Goal: Task Accomplishment & Management: Manage account settings

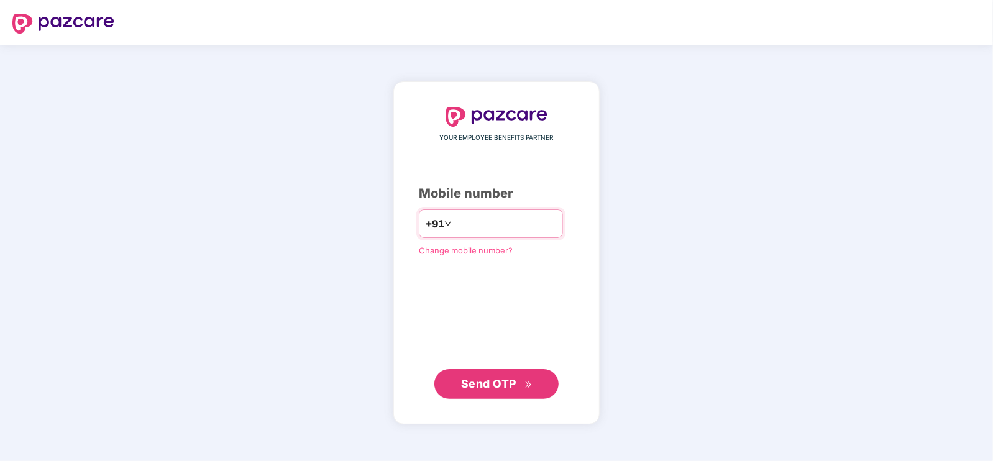
type input "**********"
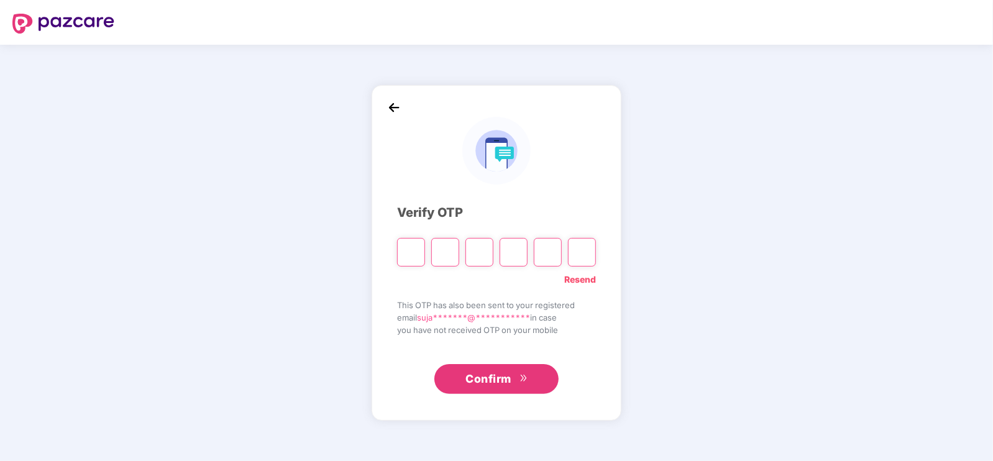
type input "*"
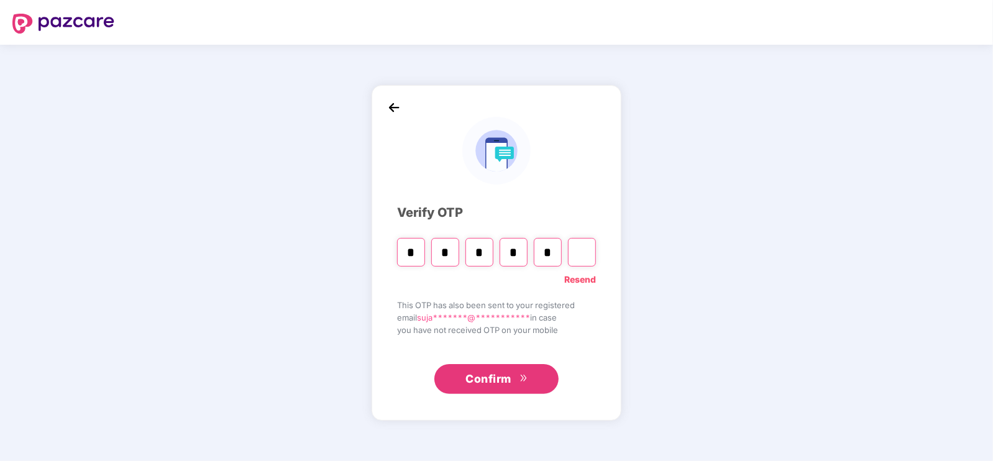
type input "*"
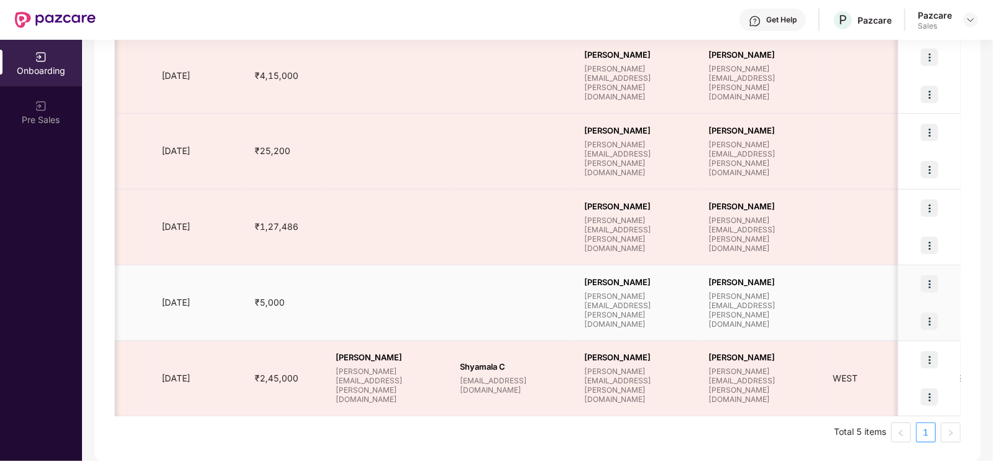
scroll to position [0, 797]
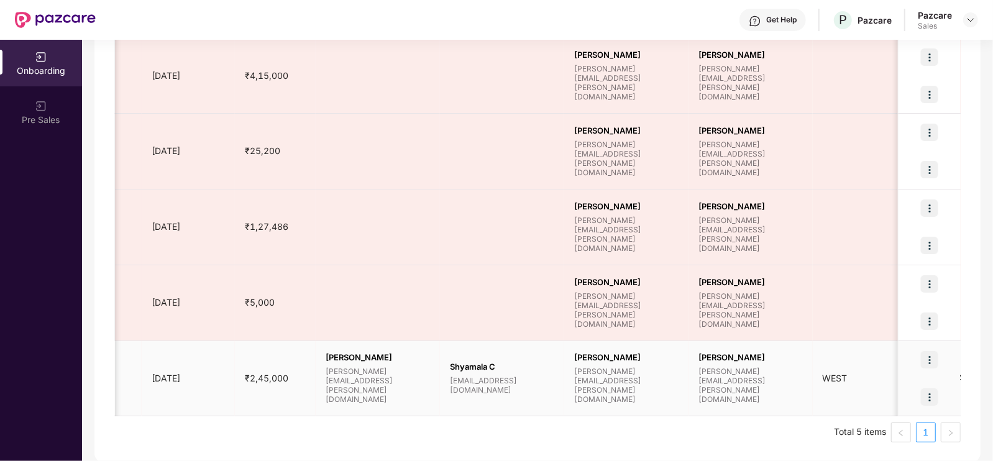
click at [930, 400] on img at bounding box center [929, 396] width 17 height 17
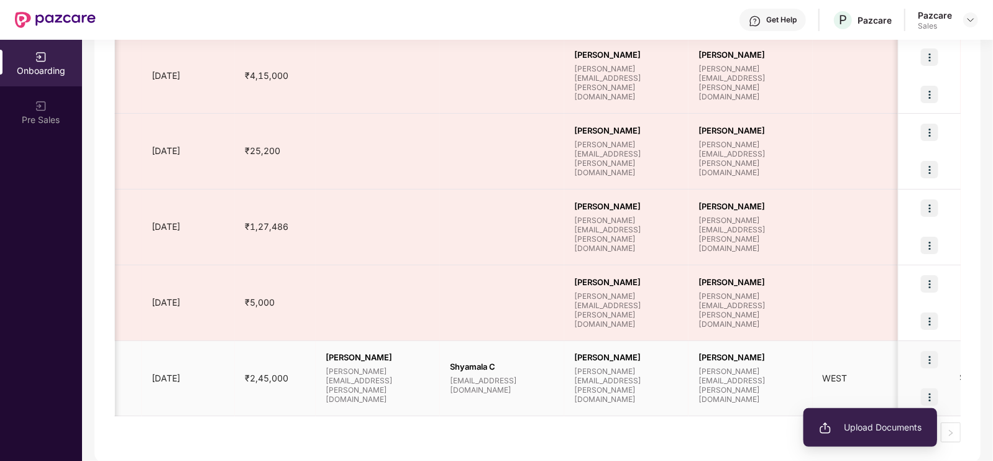
drag, startPoint x: 888, startPoint y: 435, endPoint x: 994, endPoint y: 344, distance: 139.3
click at [993, 344] on html "Get Help P Pazcare Pazcare Sales Onboarding Pre Sales Onboarding Showing result…" at bounding box center [496, 230] width 993 height 461
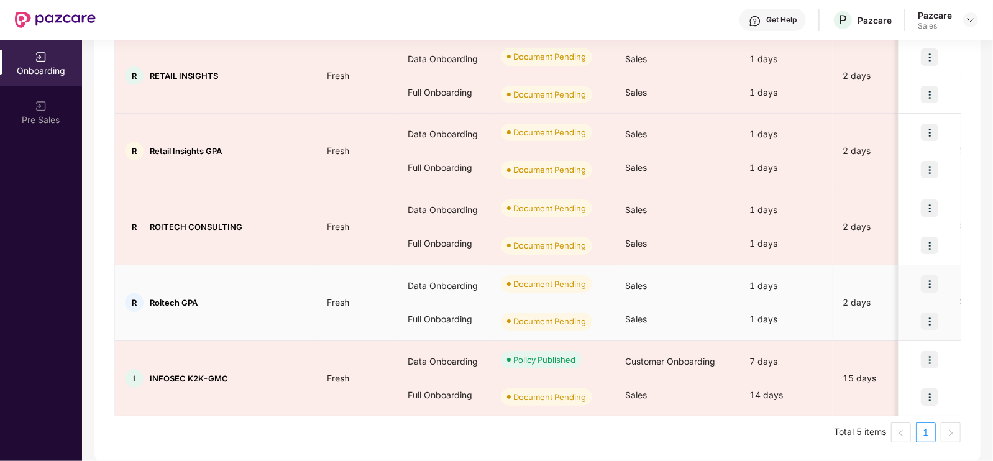
scroll to position [0, 0]
click at [926, 281] on img at bounding box center [929, 283] width 17 height 17
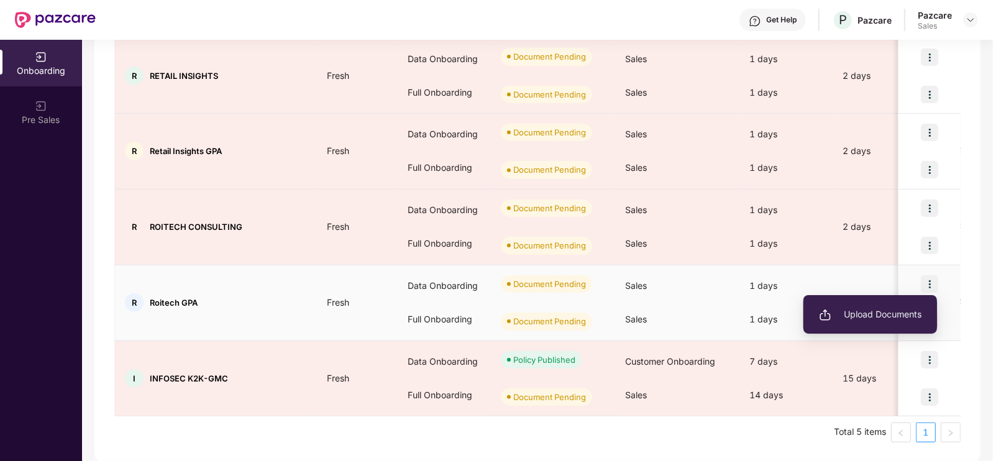
click at [875, 311] on span "Upload Documents" at bounding box center [870, 315] width 103 height 14
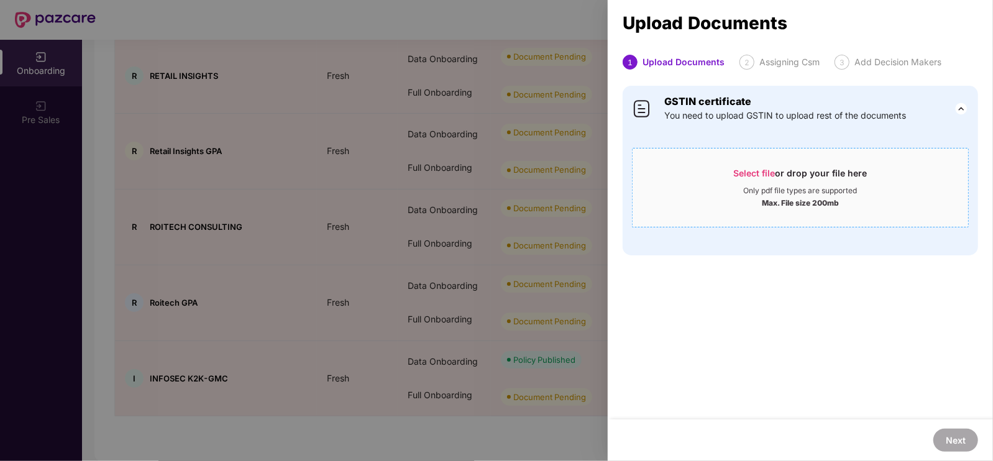
click at [764, 162] on span "Select file or drop your file here Only pdf file types are supported Max. File …" at bounding box center [801, 188] width 336 height 60
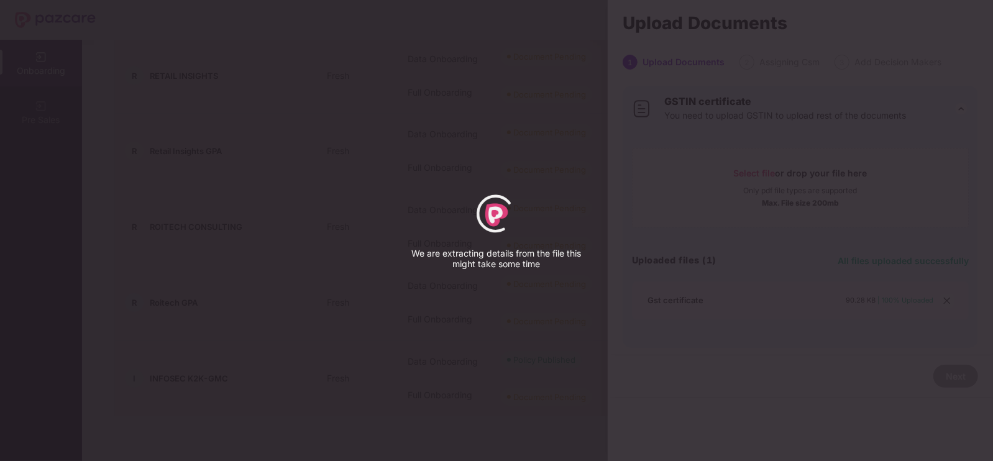
select select "****"
select select "******"
select select "**********"
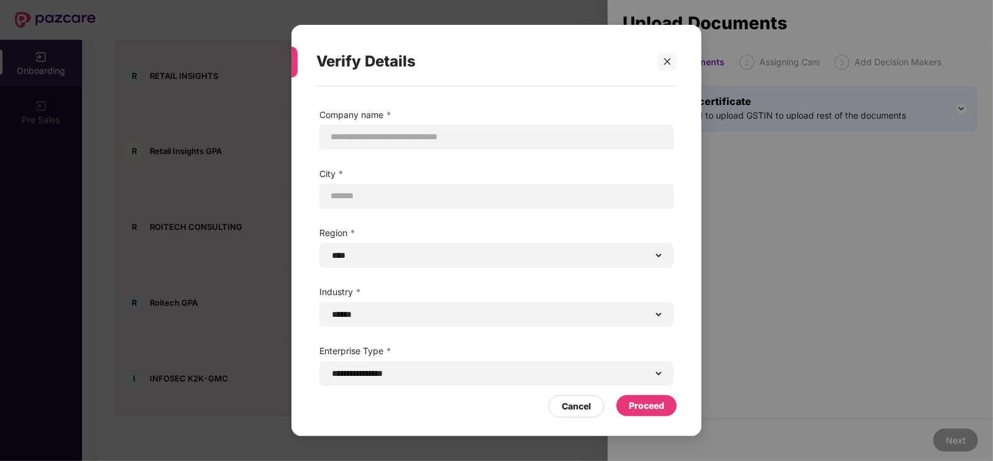
click at [656, 399] on div "Proceed" at bounding box center [646, 406] width 35 height 14
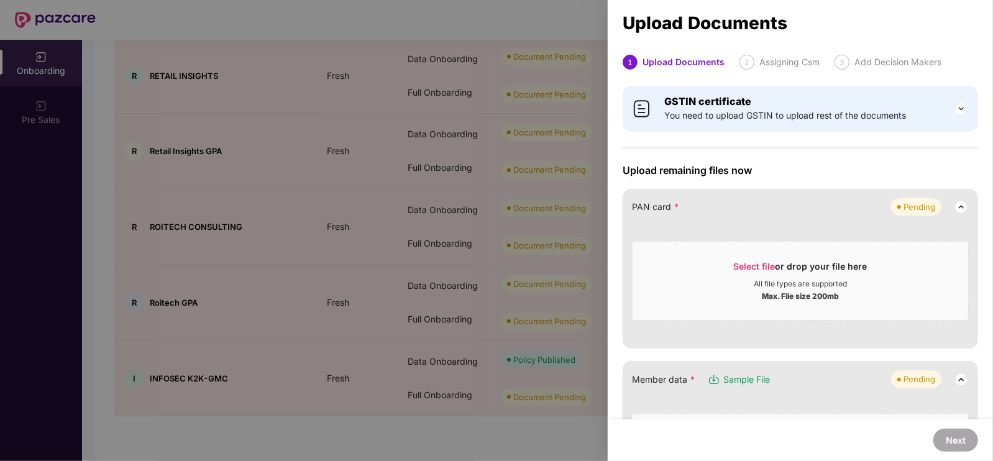
click at [521, 196] on div at bounding box center [496, 230] width 993 height 461
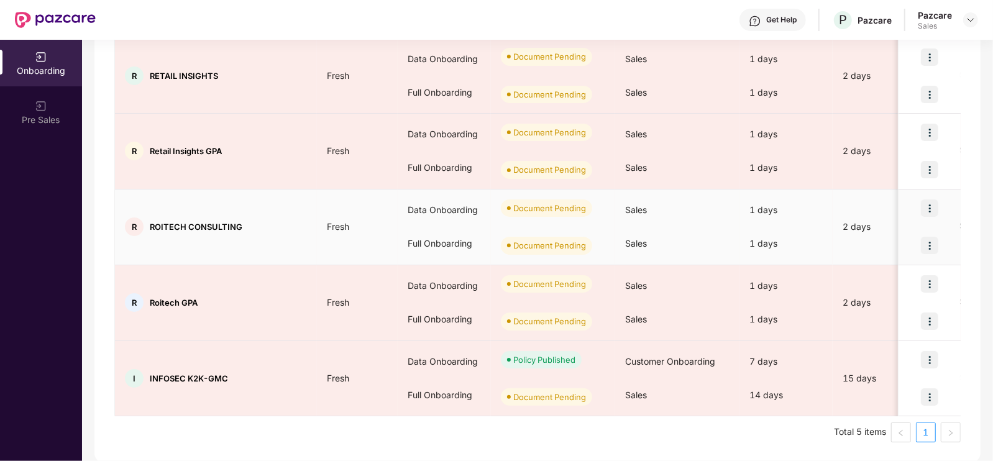
click at [929, 197] on div at bounding box center [930, 208] width 62 height 37
click at [929, 201] on img at bounding box center [929, 208] width 17 height 17
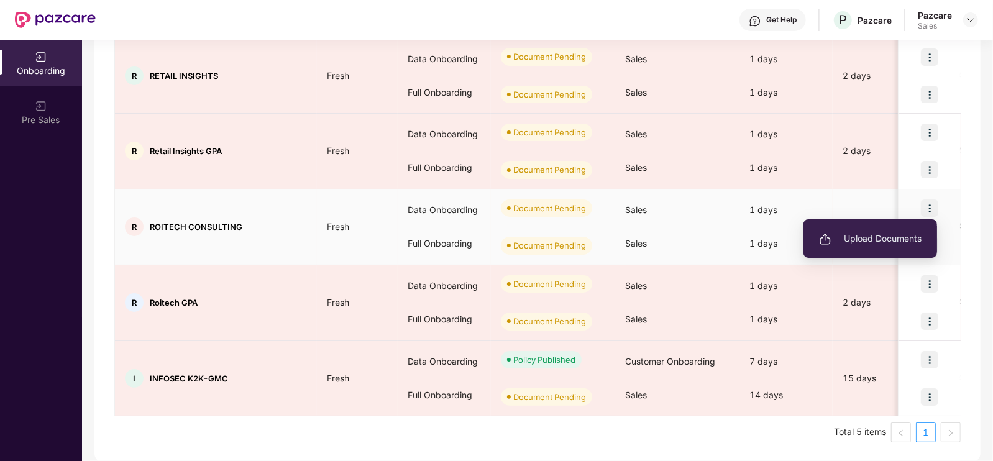
click at [897, 232] on span "Upload Documents" at bounding box center [870, 239] width 103 height 14
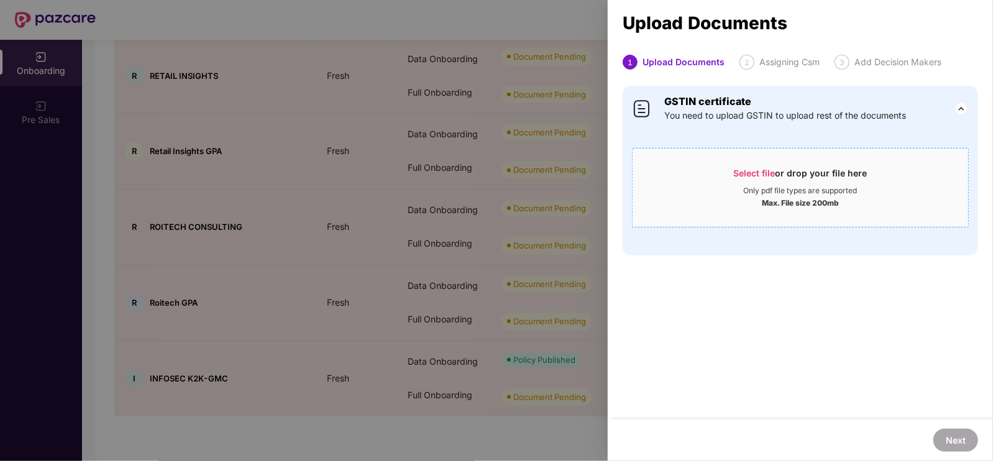
click at [815, 184] on div "Select file or drop your file here" at bounding box center [801, 176] width 134 height 19
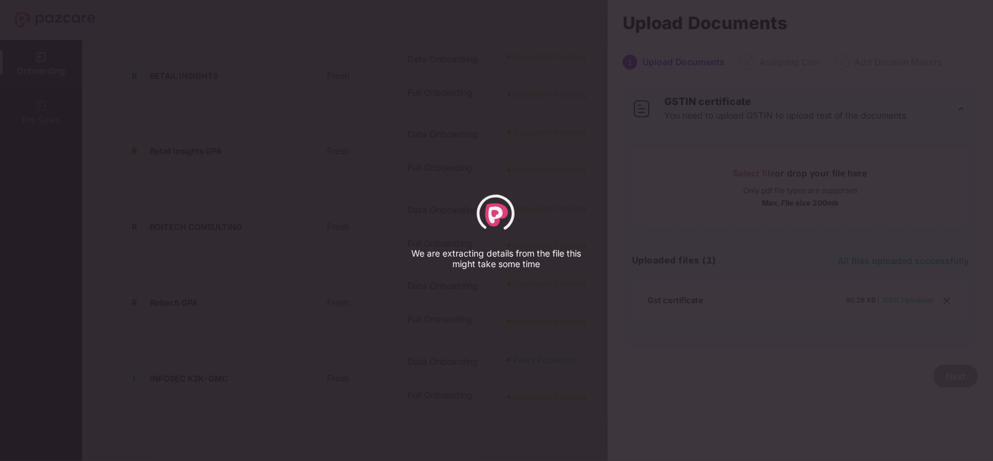
select select "****"
select select "******"
select select "**********"
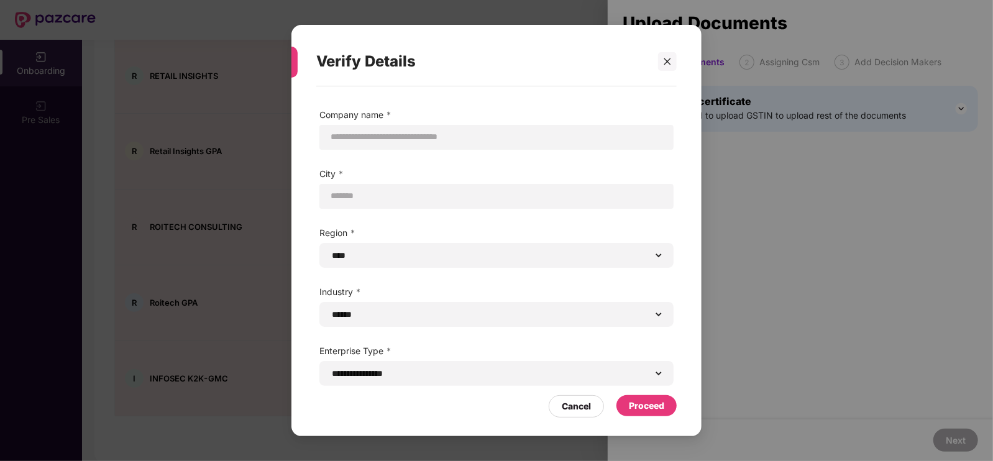
click at [653, 396] on div "Proceed" at bounding box center [647, 405] width 60 height 21
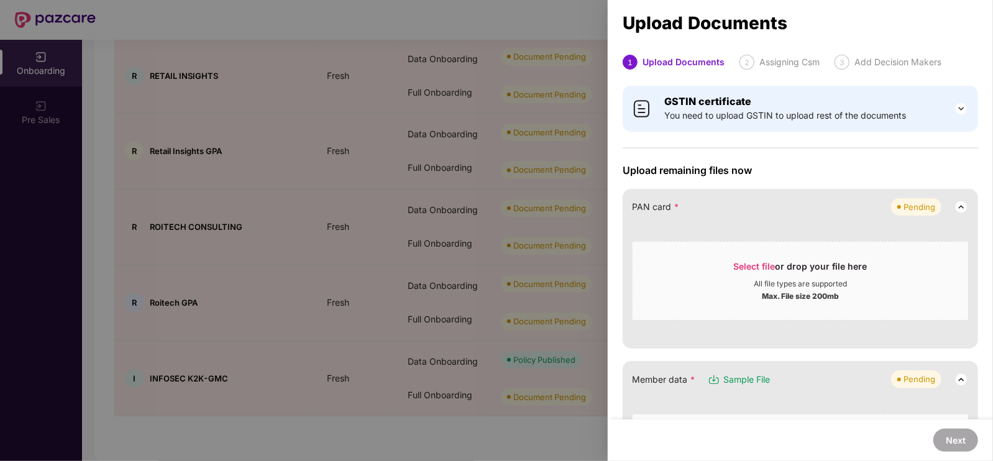
click at [567, 273] on div at bounding box center [496, 230] width 993 height 461
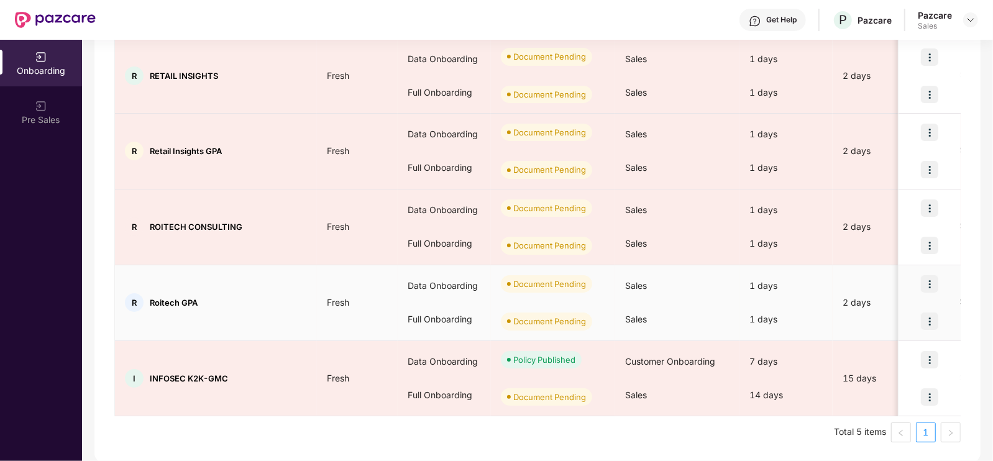
click at [932, 279] on img at bounding box center [929, 283] width 17 height 17
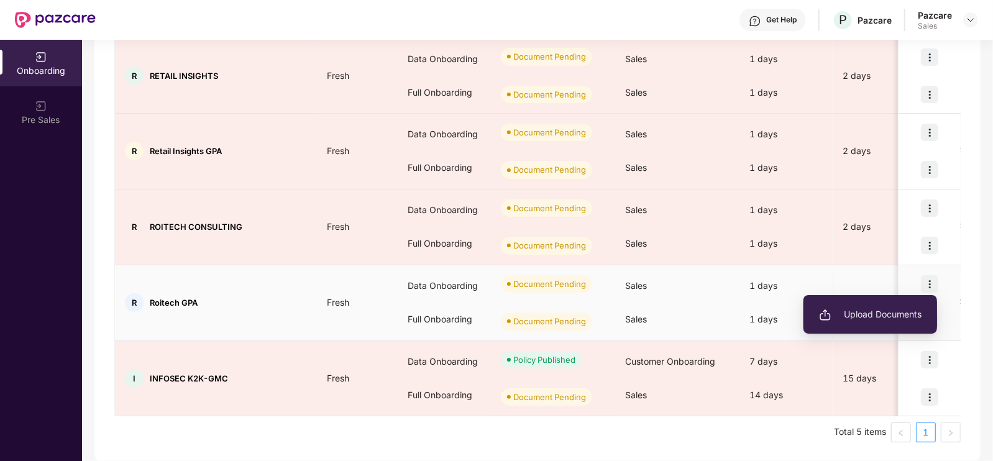
click at [887, 303] on li "Upload Documents" at bounding box center [871, 314] width 134 height 26
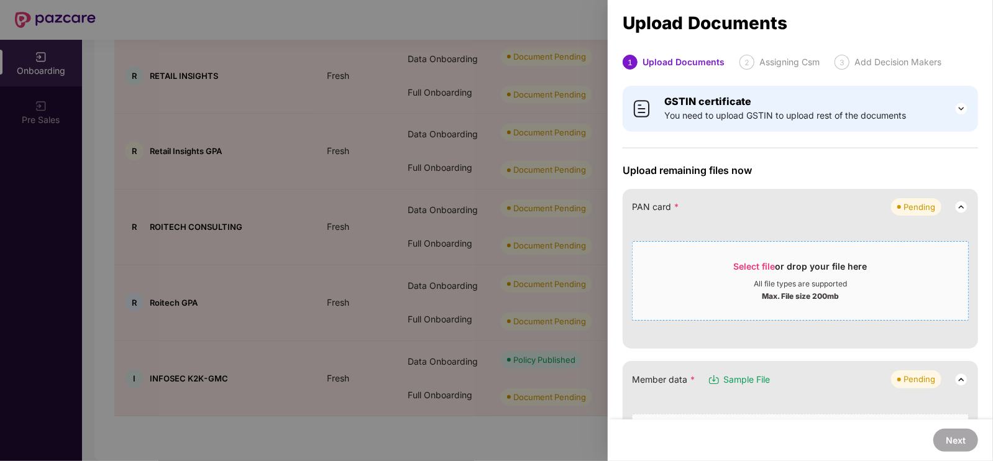
click at [763, 283] on div "All file types are supported" at bounding box center [800, 284] width 93 height 10
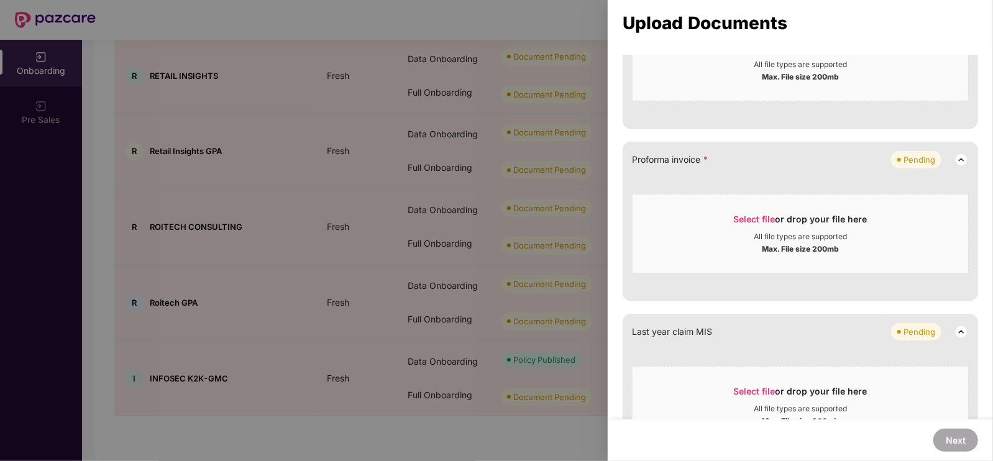
click at [632, 280] on div "Proforma invoice * Pending Select file or drop your file here All file types ar…" at bounding box center [801, 222] width 356 height 160
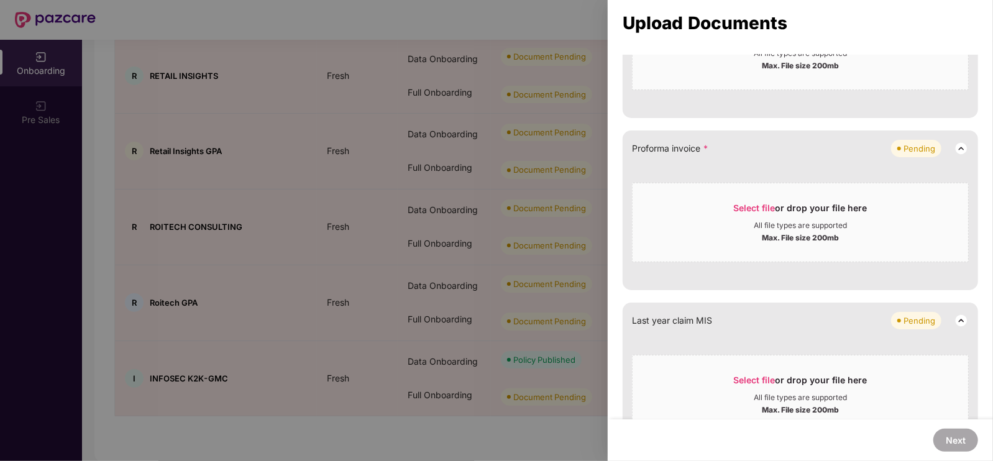
scroll to position [1190, 0]
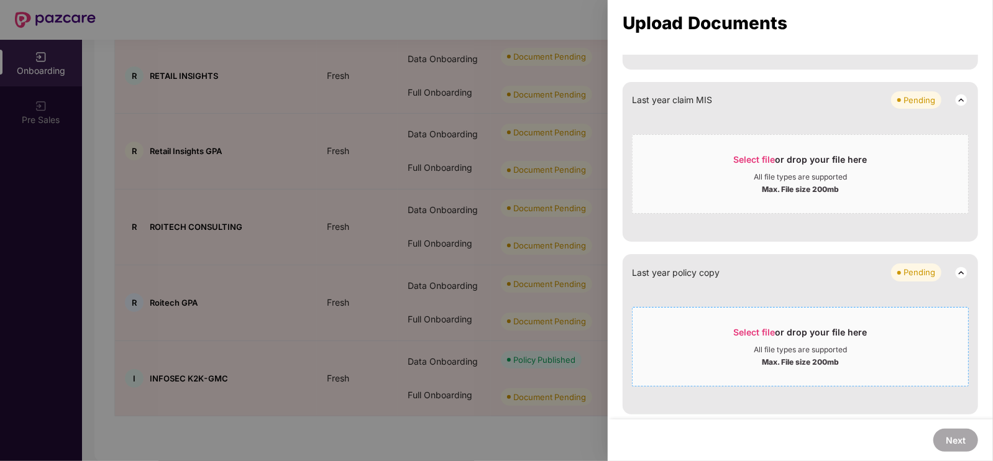
click at [786, 349] on div "All file types are supported" at bounding box center [800, 350] width 93 height 10
click at [599, 157] on div at bounding box center [496, 230] width 993 height 461
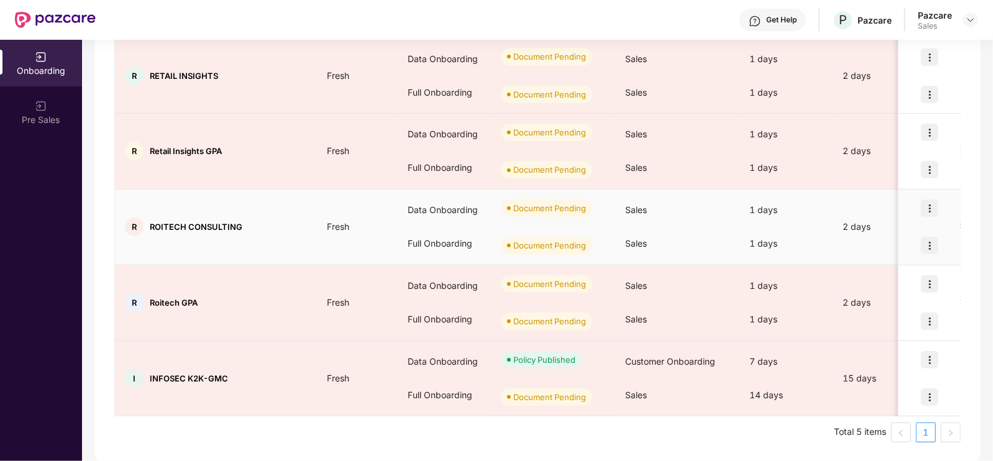
click at [926, 214] on img at bounding box center [929, 208] width 17 height 17
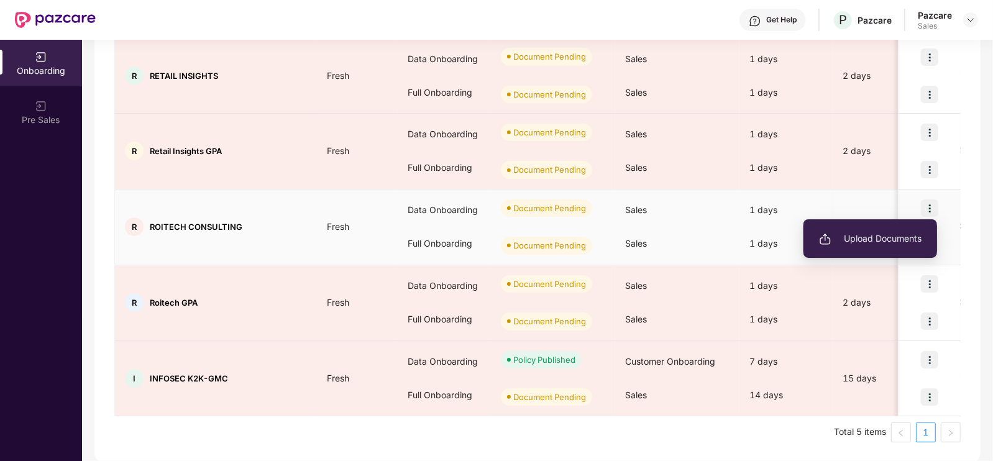
click at [851, 244] on span "Upload Documents" at bounding box center [870, 239] width 103 height 14
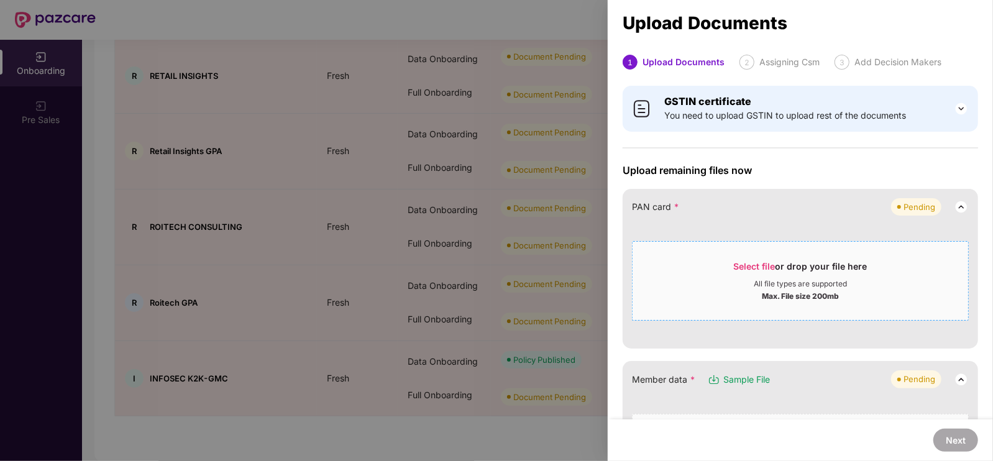
click at [765, 289] on div "Max. File size 200mb" at bounding box center [800, 295] width 77 height 12
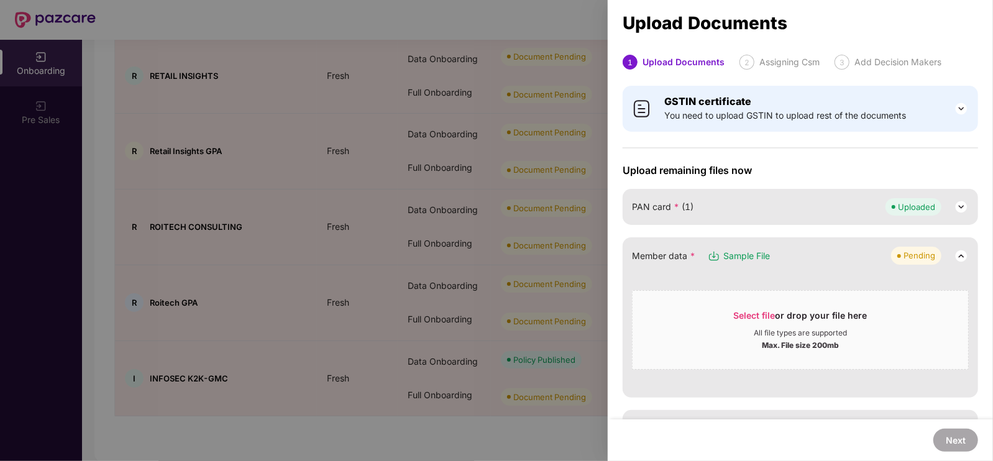
click at [563, 183] on div at bounding box center [496, 230] width 993 height 461
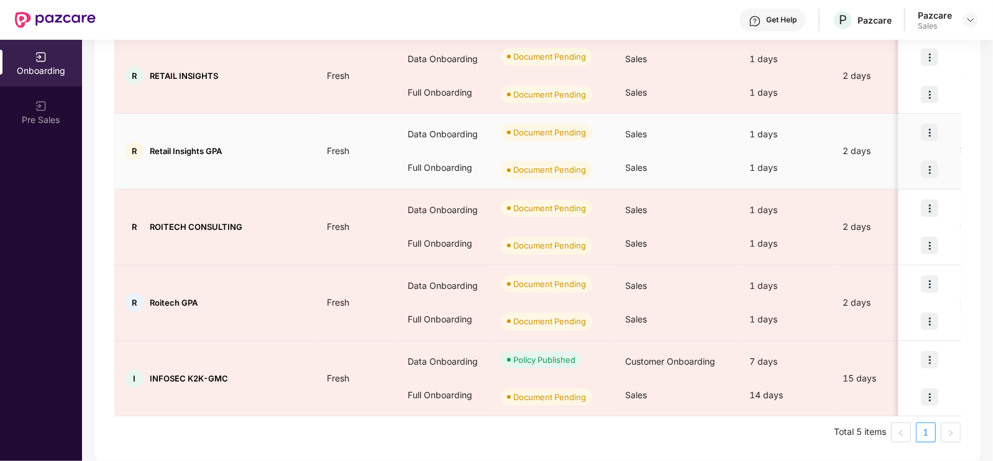
click at [925, 134] on img at bounding box center [929, 132] width 17 height 17
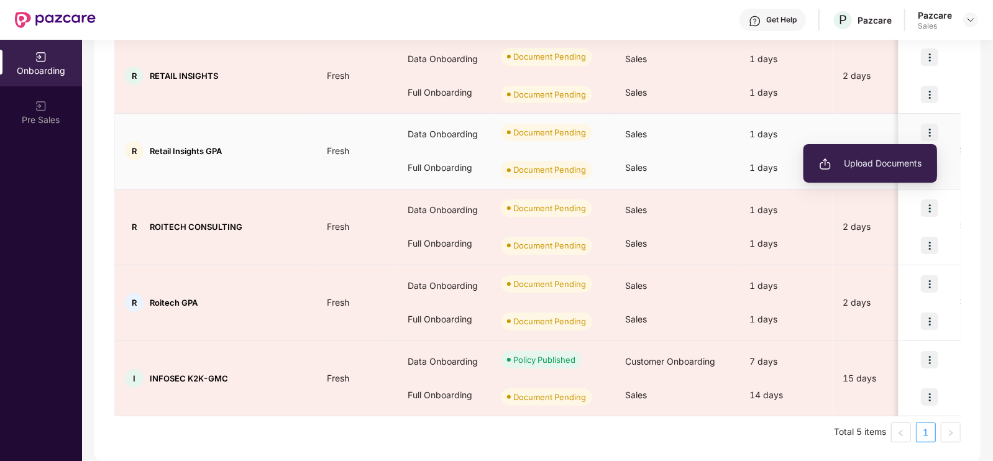
click at [881, 163] on span "Upload Documents" at bounding box center [870, 164] width 103 height 14
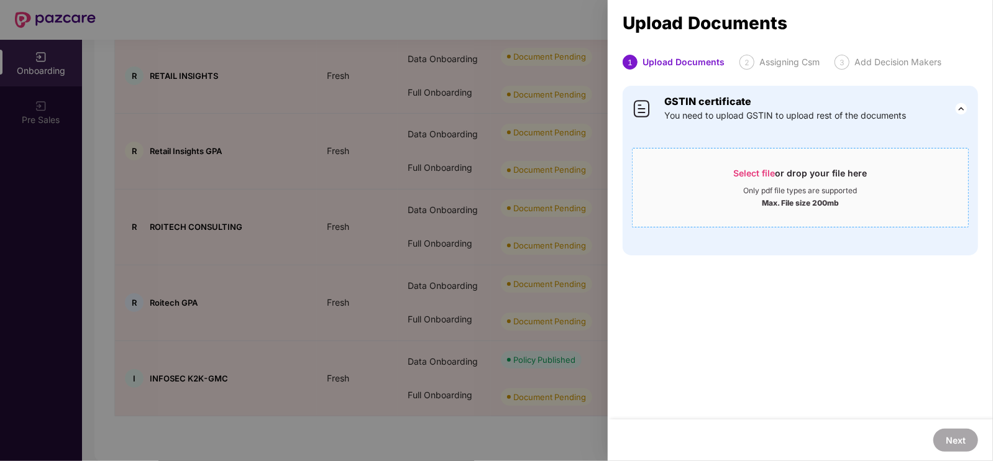
click at [814, 168] on div "Select file or drop your file here" at bounding box center [801, 176] width 134 height 19
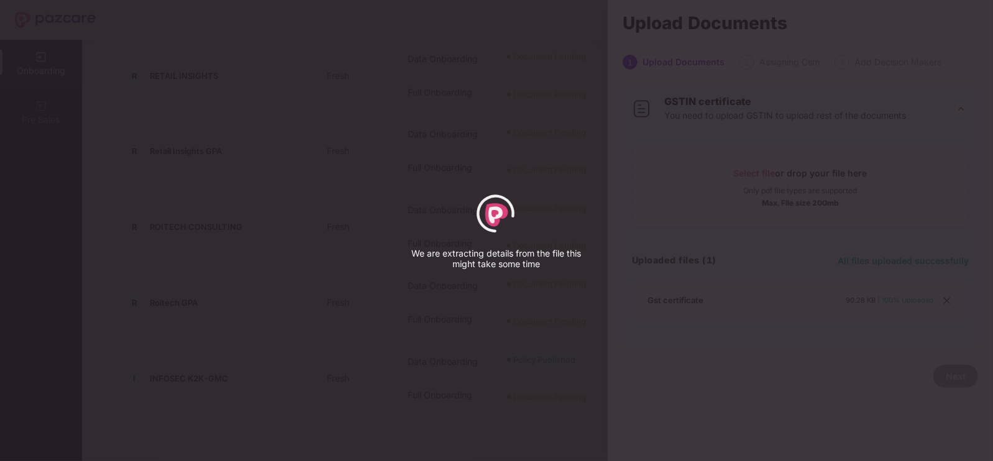
select select "****"
select select "******"
select select "**********"
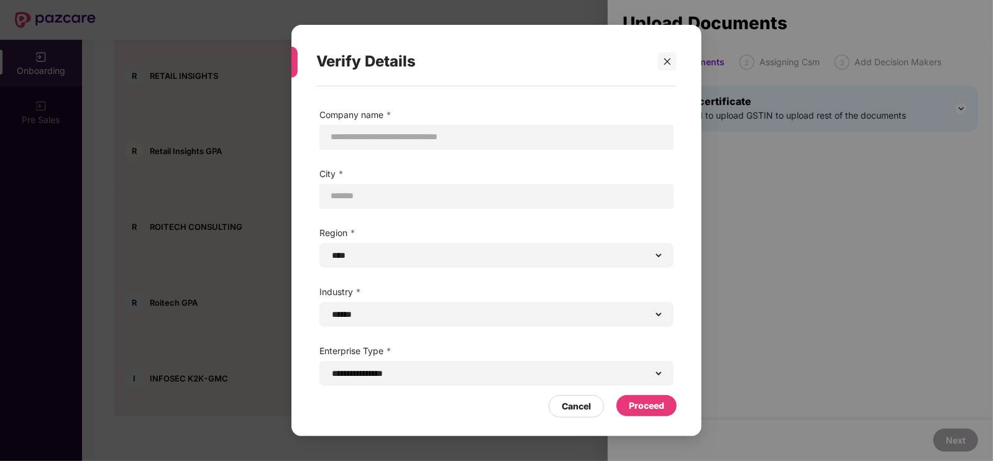
click at [661, 409] on div "Proceed" at bounding box center [646, 406] width 35 height 14
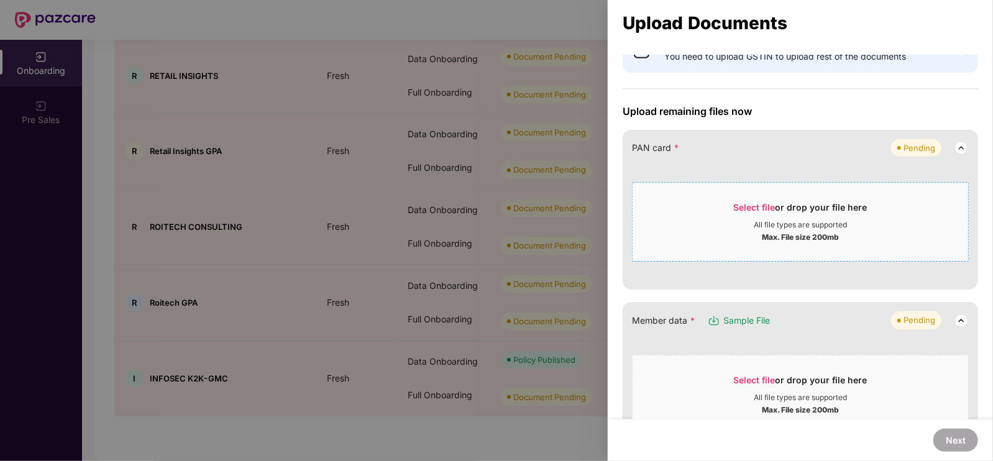
scroll to position [56, 0]
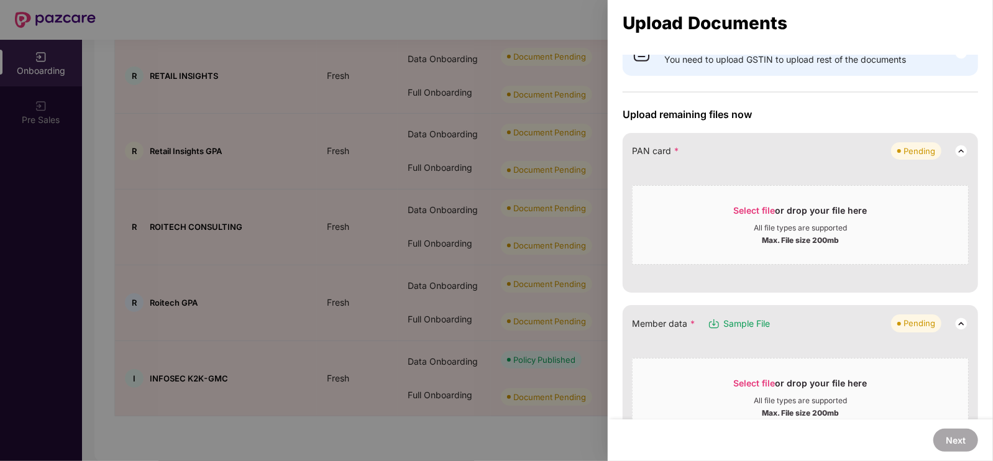
click at [735, 182] on div "Select file or drop your file here All file types are supported Max. File size …" at bounding box center [800, 222] width 337 height 86
click at [752, 201] on span "Select file or drop your file here All file types are supported Max. File size …" at bounding box center [801, 225] width 336 height 60
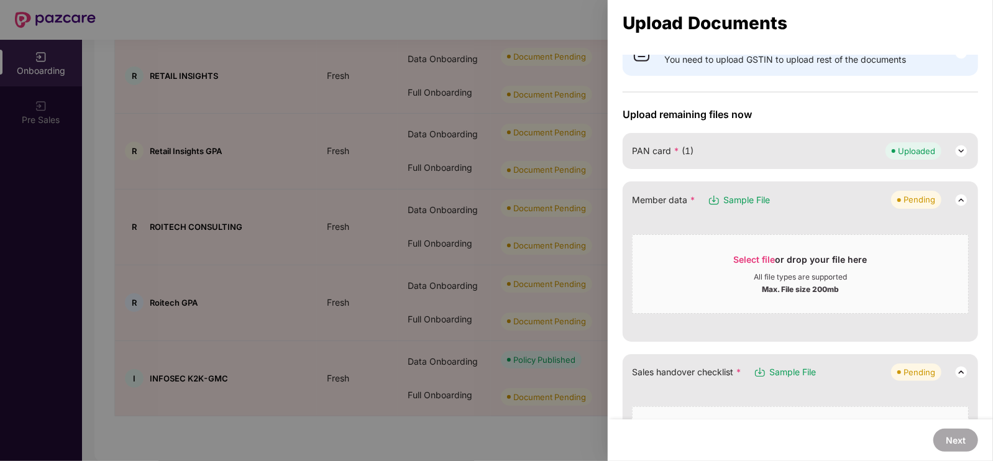
scroll to position [0, 0]
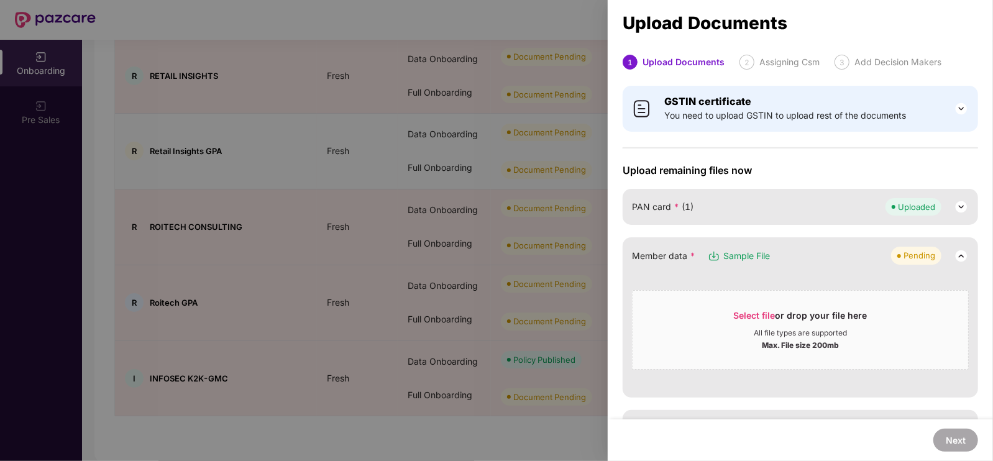
click at [521, 134] on div at bounding box center [496, 230] width 993 height 461
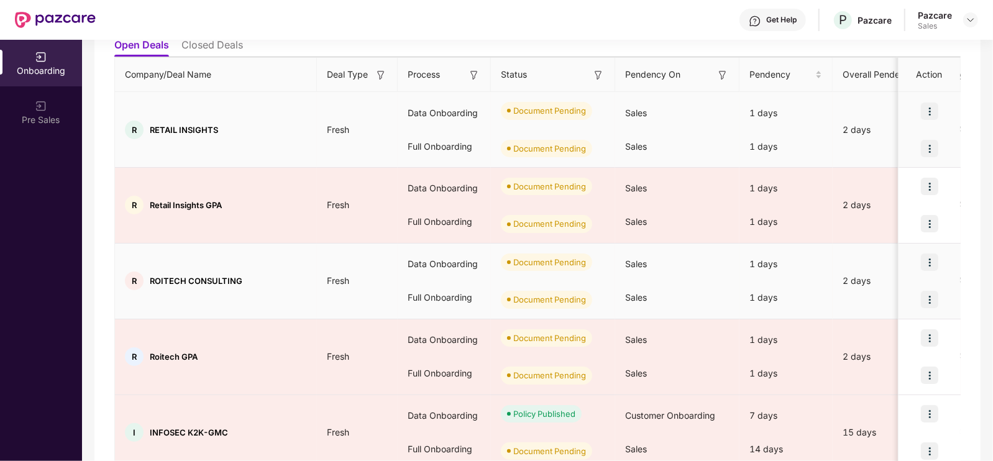
scroll to position [147, 0]
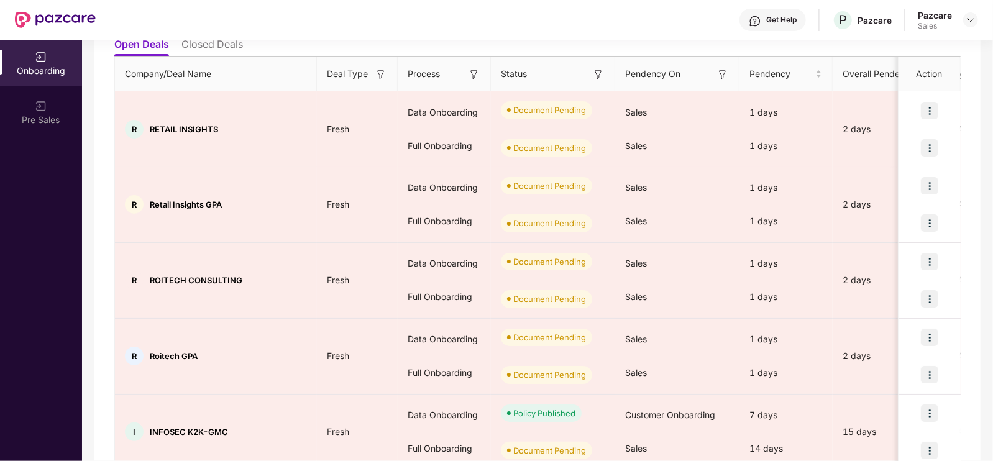
click at [963, 20] on div "Pazcare Sales" at bounding box center [948, 20] width 60 height 22
click at [976, 33] on div "Get Help P Pazcare Pazcare Sales" at bounding box center [537, 20] width 883 height 40
click at [973, 22] on img at bounding box center [971, 20] width 10 height 10
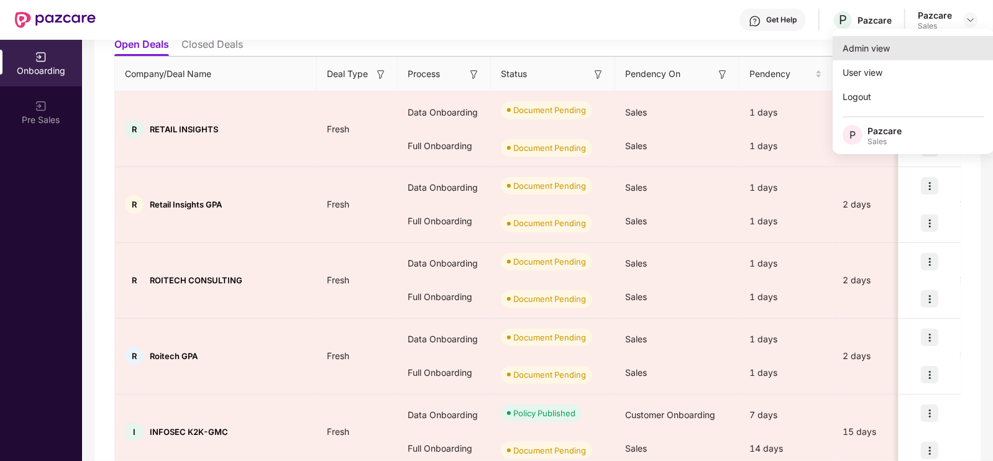
click at [884, 50] on div "Admin view" at bounding box center [914, 48] width 162 height 24
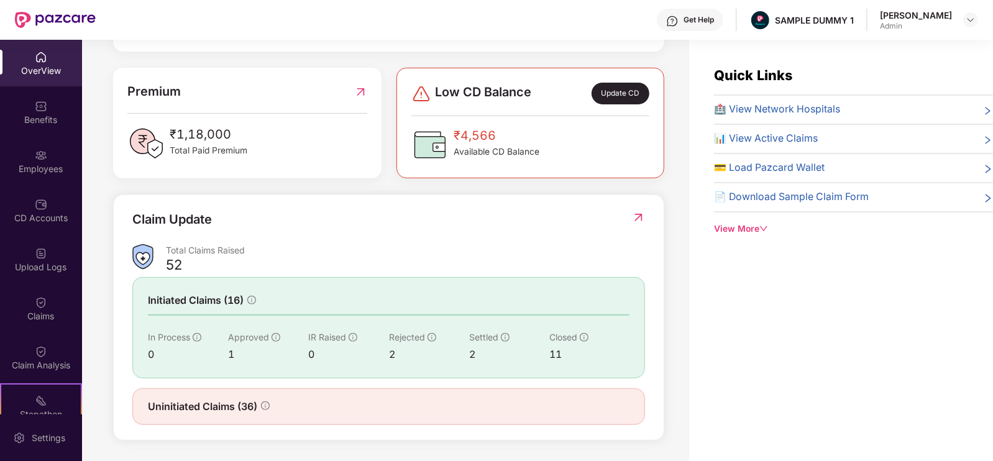
scroll to position [0, 0]
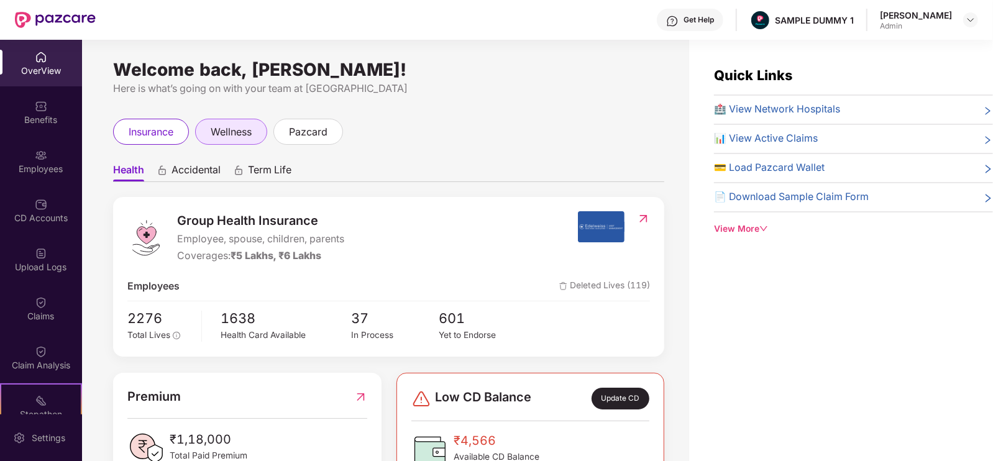
click at [243, 139] on span "wellness" at bounding box center [231, 132] width 41 height 16
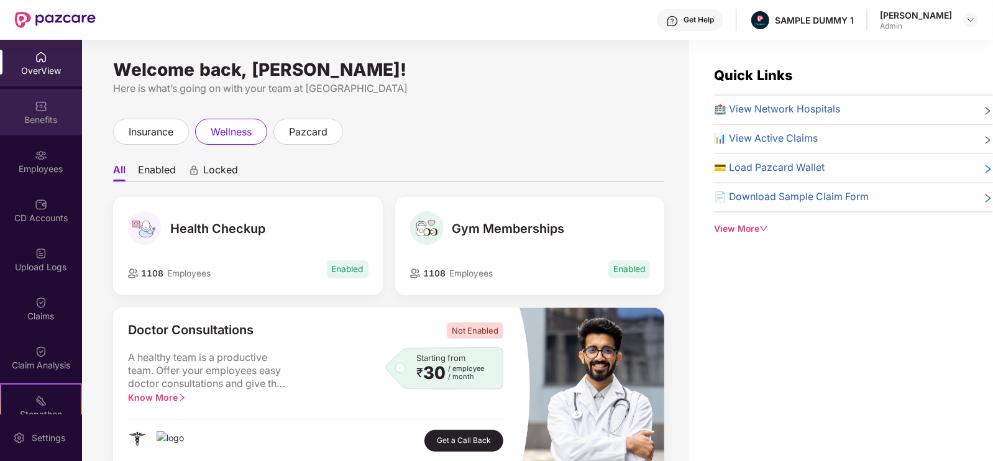
click at [42, 109] on img at bounding box center [41, 106] width 12 height 12
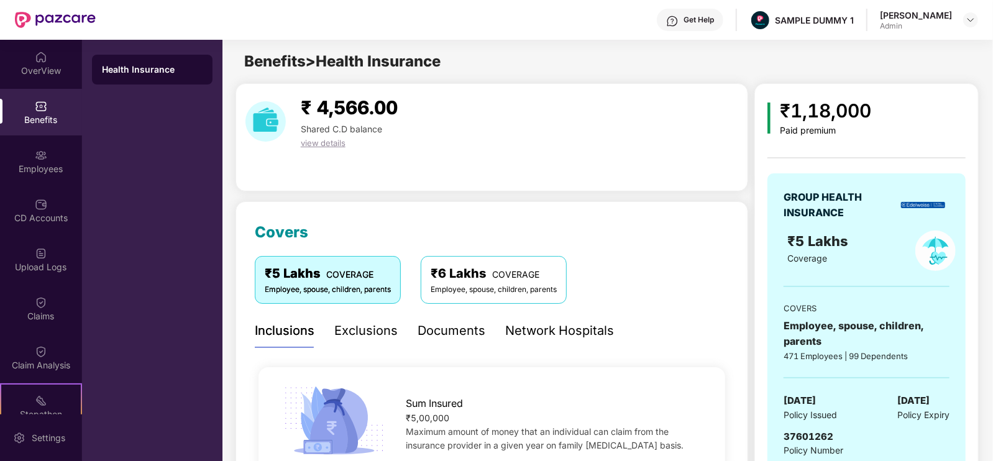
click at [360, 342] on div "Exclusions" at bounding box center [365, 331] width 63 height 34
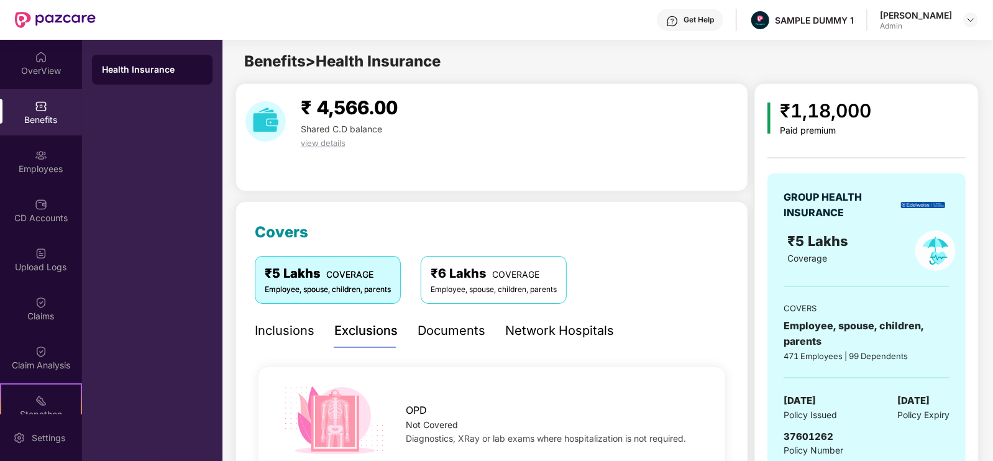
click at [439, 338] on div "Documents" at bounding box center [452, 330] width 68 height 19
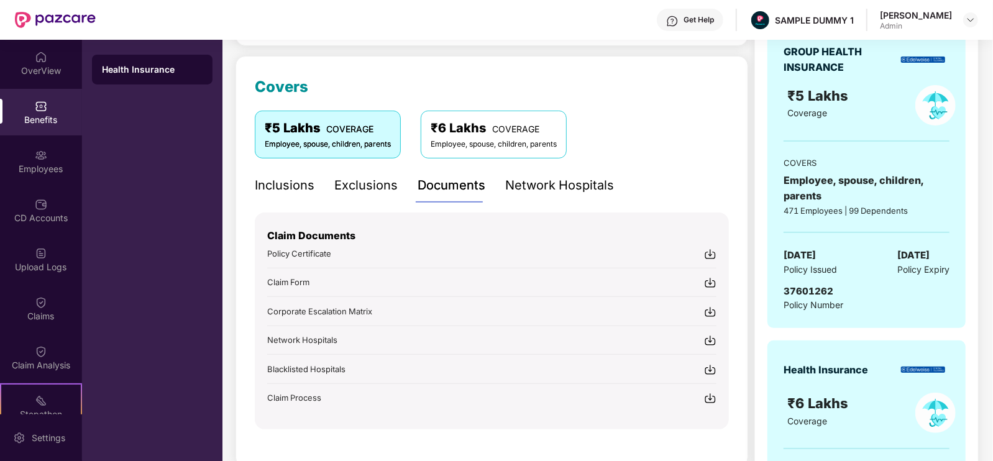
scroll to position [147, 0]
click at [506, 176] on div "Network Hospitals" at bounding box center [559, 184] width 109 height 19
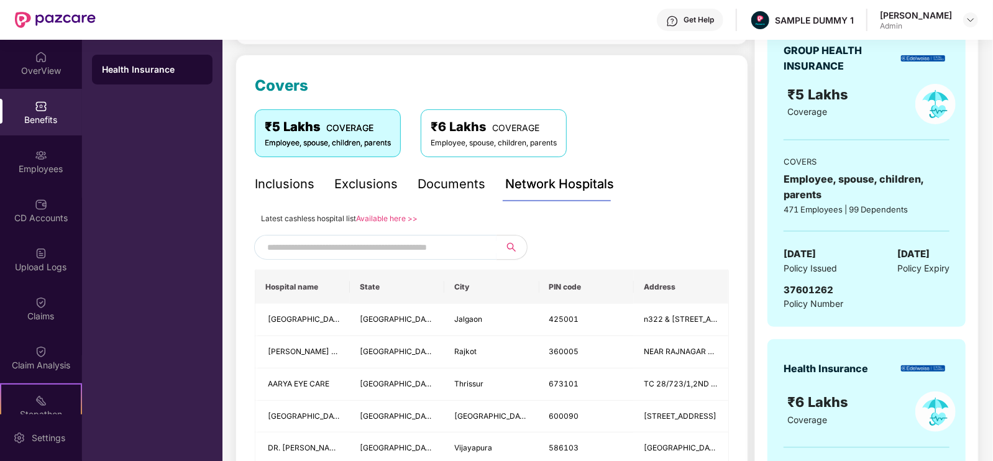
click at [405, 248] on input "text" at bounding box center [373, 247] width 213 height 19
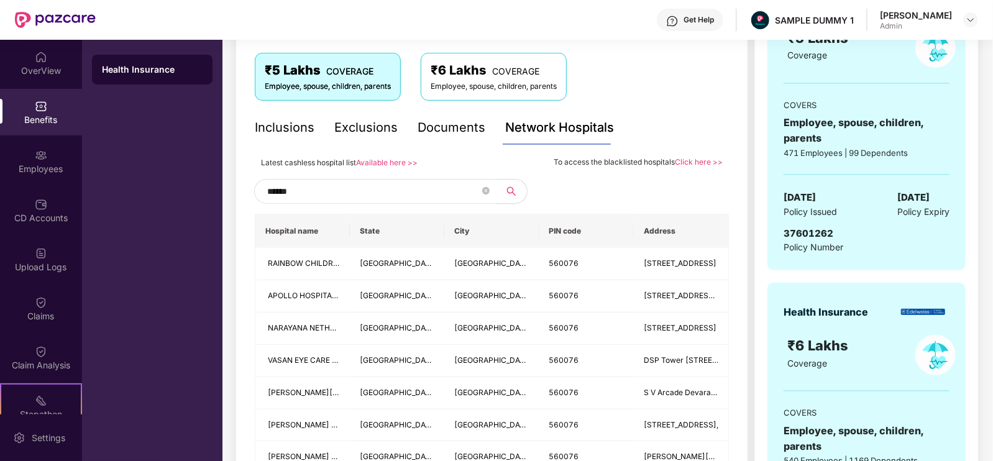
scroll to position [0, 0]
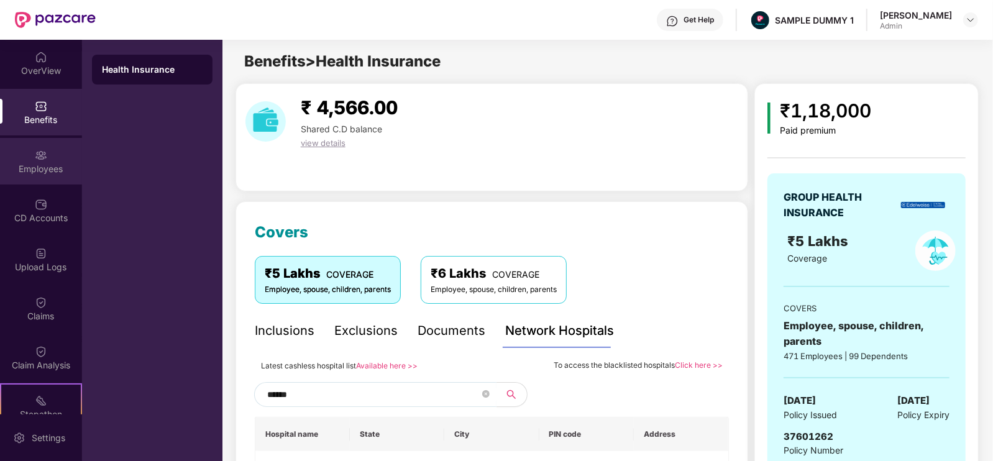
type input "******"
click at [47, 168] on div "Employees" at bounding box center [41, 169] width 82 height 12
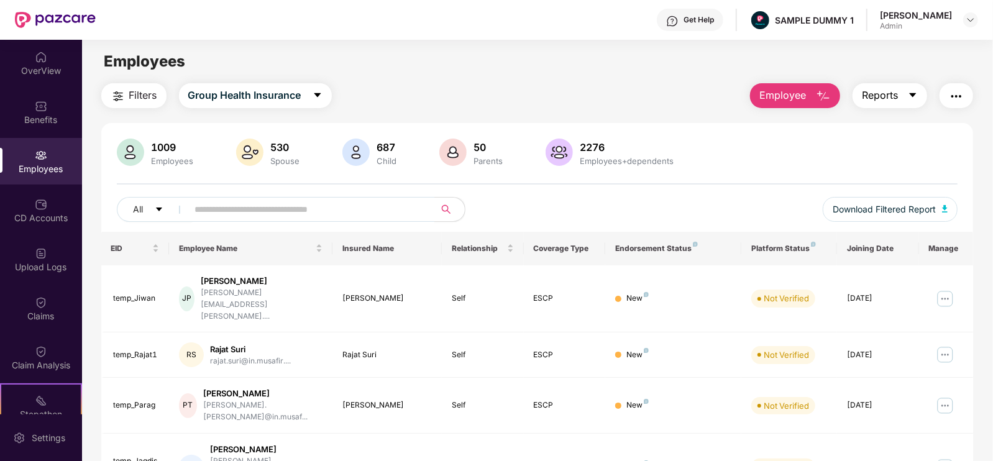
click at [915, 98] on icon "caret-down" at bounding box center [913, 95] width 10 height 10
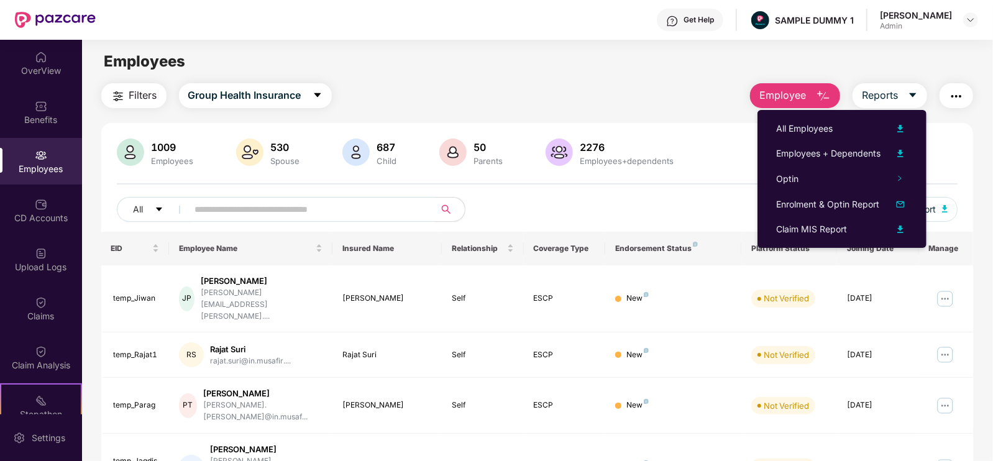
click at [833, 90] on button "Employee" at bounding box center [795, 95] width 90 height 25
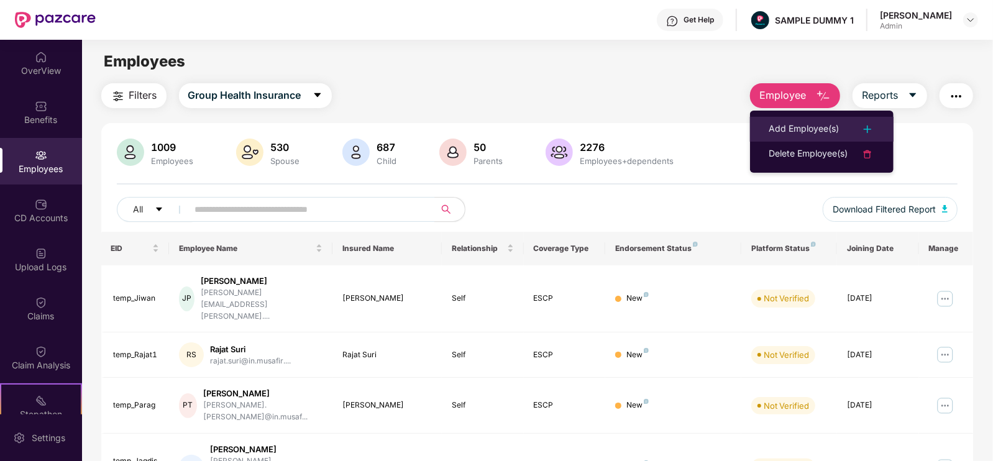
click at [842, 127] on div "Add Employee(s)" at bounding box center [822, 129] width 106 height 15
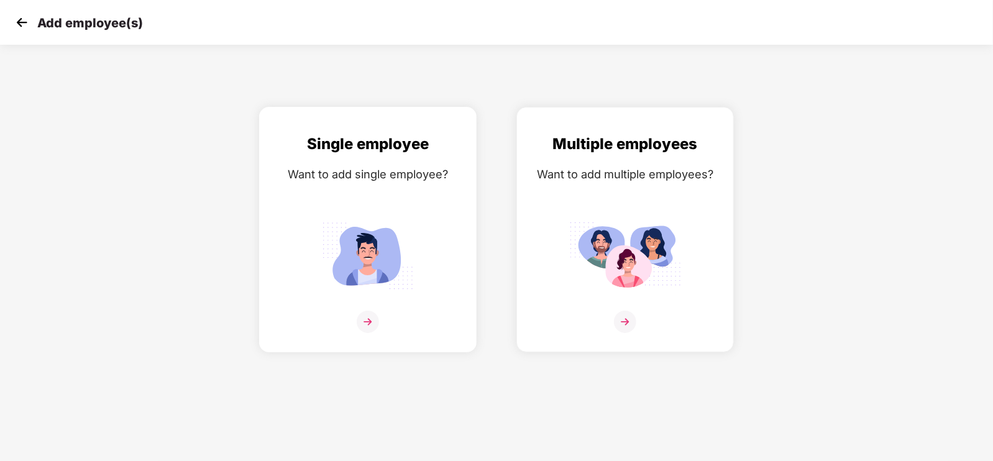
click at [407, 239] on img at bounding box center [368, 256] width 112 height 78
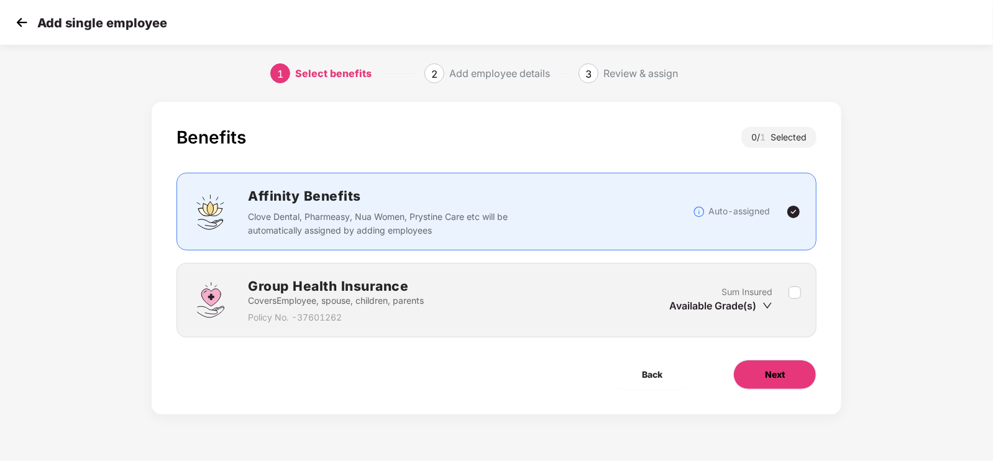
click at [753, 367] on button "Next" at bounding box center [774, 375] width 83 height 30
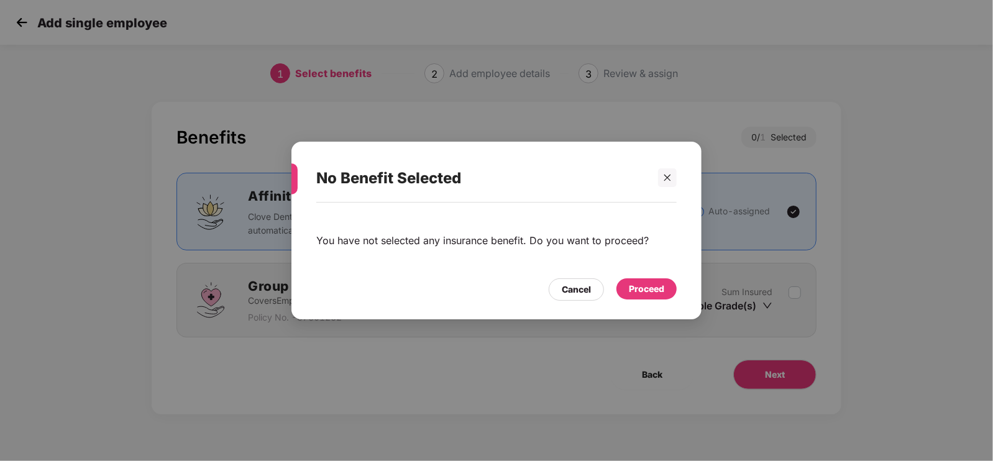
click at [647, 281] on div "Proceed" at bounding box center [647, 288] width 60 height 21
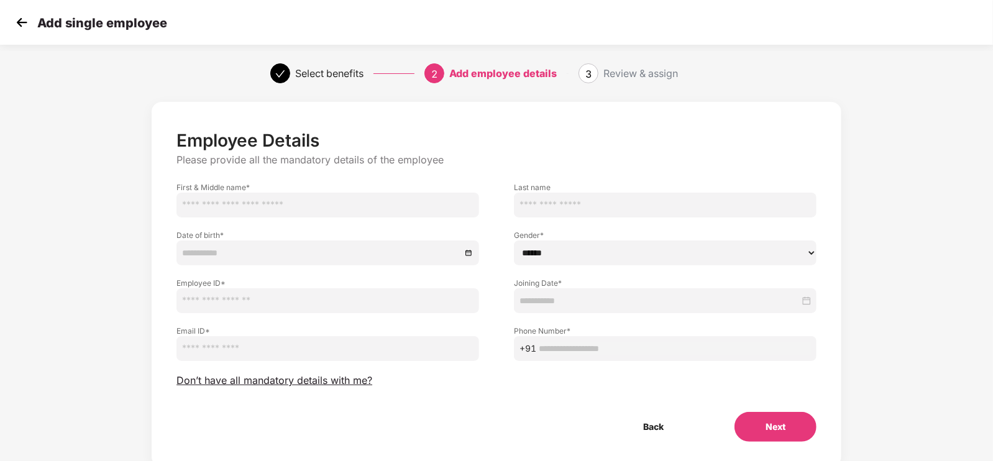
click at [12, 20] on img at bounding box center [21, 22] width 19 height 19
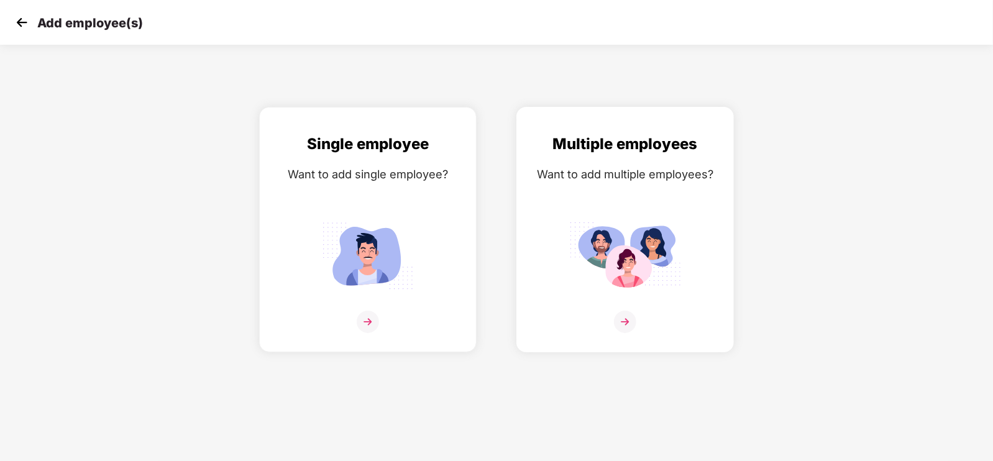
click at [618, 295] on img at bounding box center [625, 256] width 112 height 78
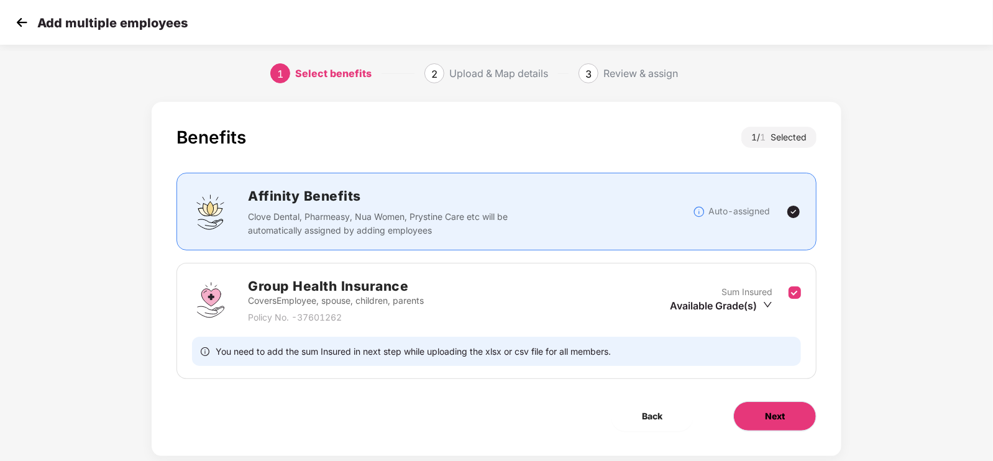
click at [771, 411] on span "Next" at bounding box center [775, 417] width 20 height 14
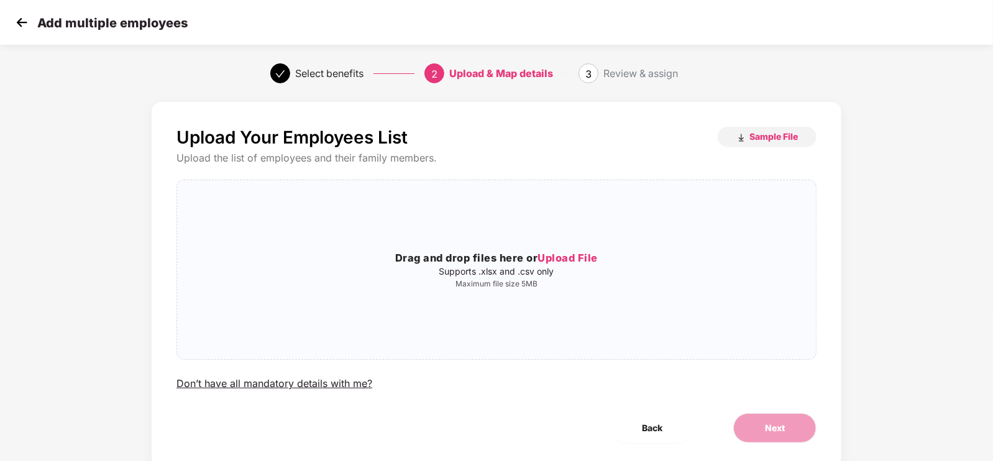
click at [25, 27] on img at bounding box center [21, 22] width 19 height 19
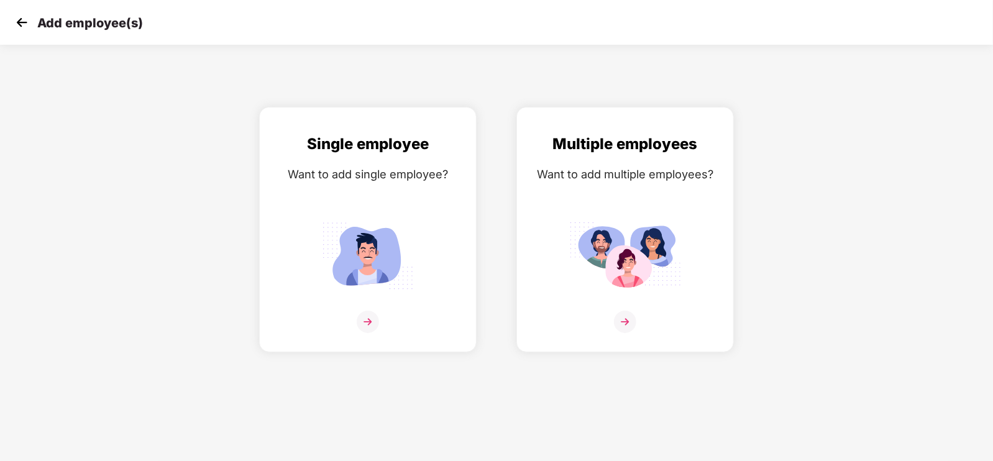
click at [25, 27] on img at bounding box center [21, 22] width 19 height 19
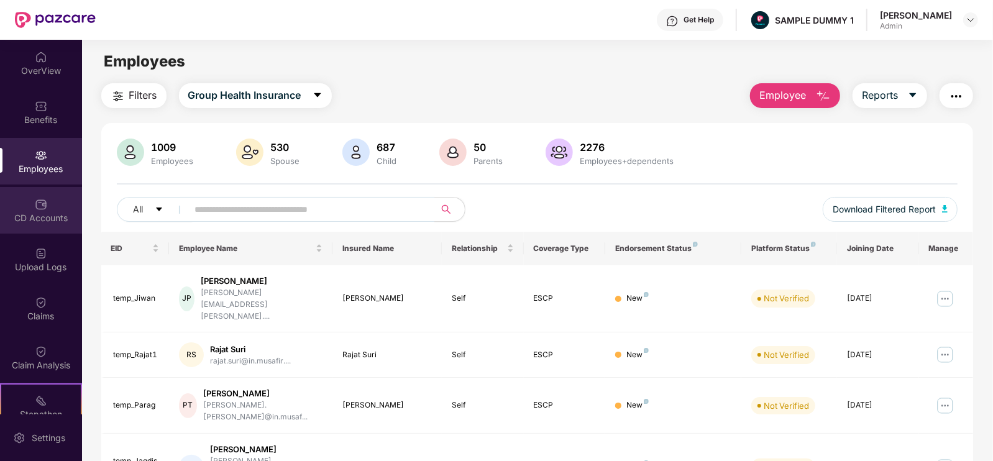
click at [32, 225] on div "CD Accounts" at bounding box center [41, 210] width 82 height 47
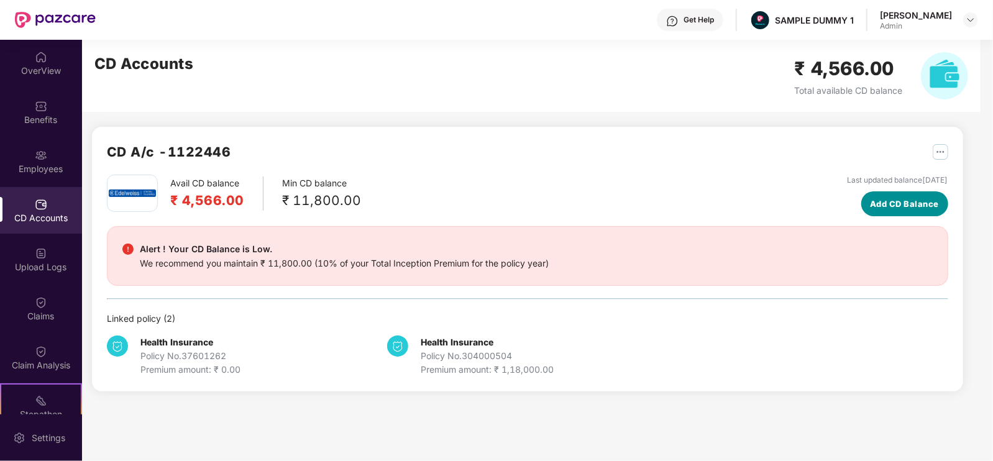
click at [870, 204] on span "Add CD Balance" at bounding box center [904, 204] width 69 height 12
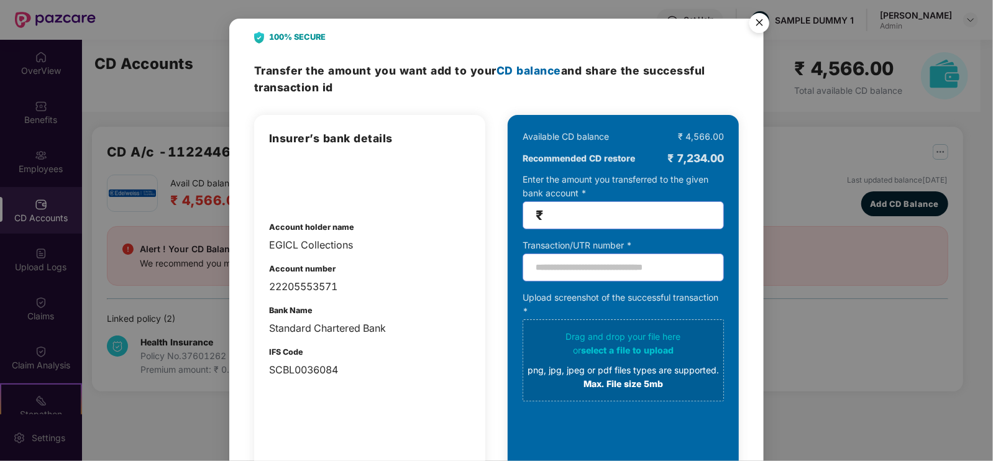
click at [751, 26] on img "Close" at bounding box center [759, 24] width 35 height 35
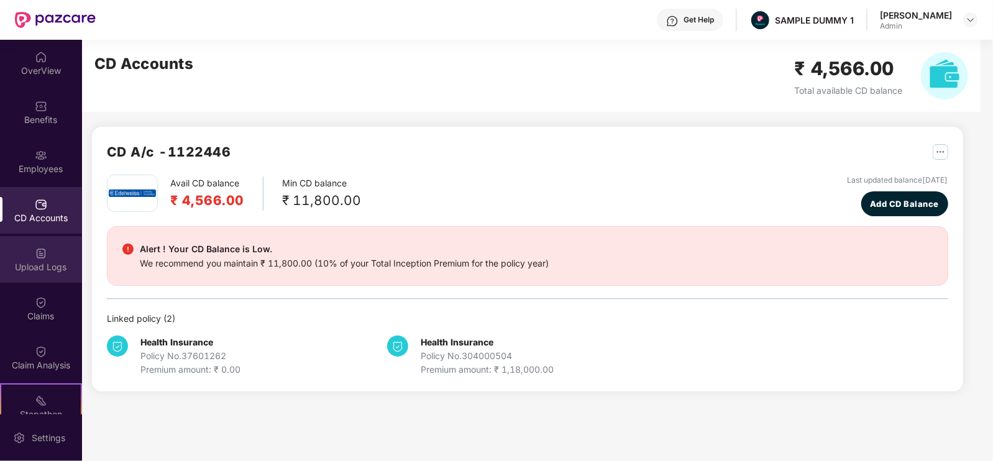
click at [57, 269] on div "Upload Logs" at bounding box center [41, 267] width 82 height 12
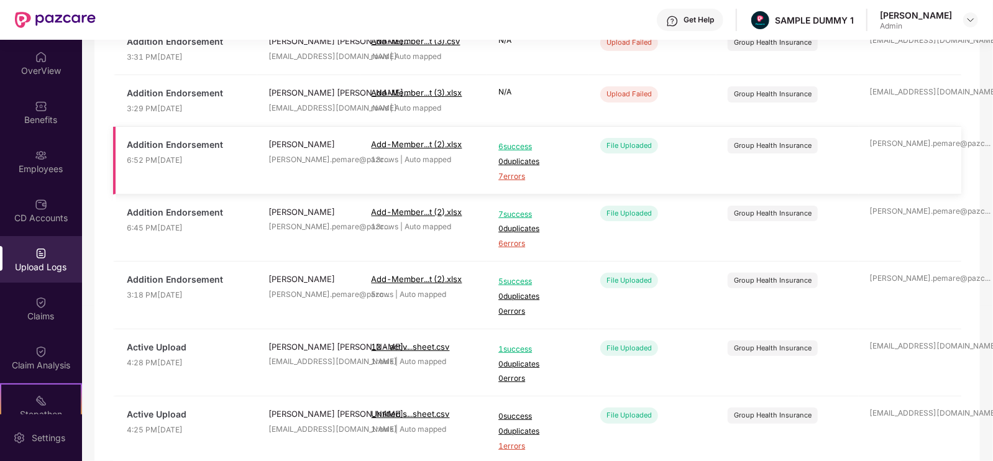
scroll to position [153, 0]
drag, startPoint x: 373, startPoint y: 221, endPoint x: 425, endPoint y: 227, distance: 52.0
click at [425, 227] on div "13 rows | Auto mapped" at bounding box center [424, 226] width 105 height 12
click at [480, 249] on td "Add-Member...t (2).xlsx 13 rows | Auto mapped" at bounding box center [424, 227] width 127 height 68
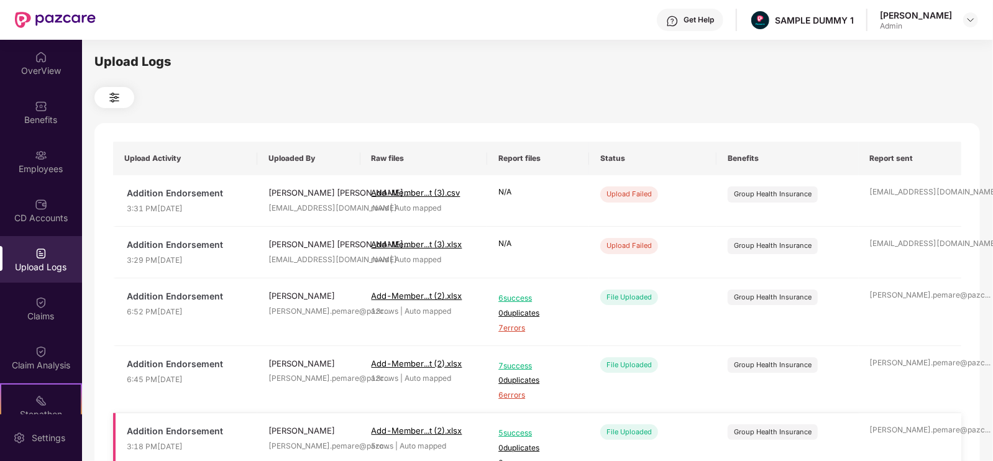
scroll to position [407, 0]
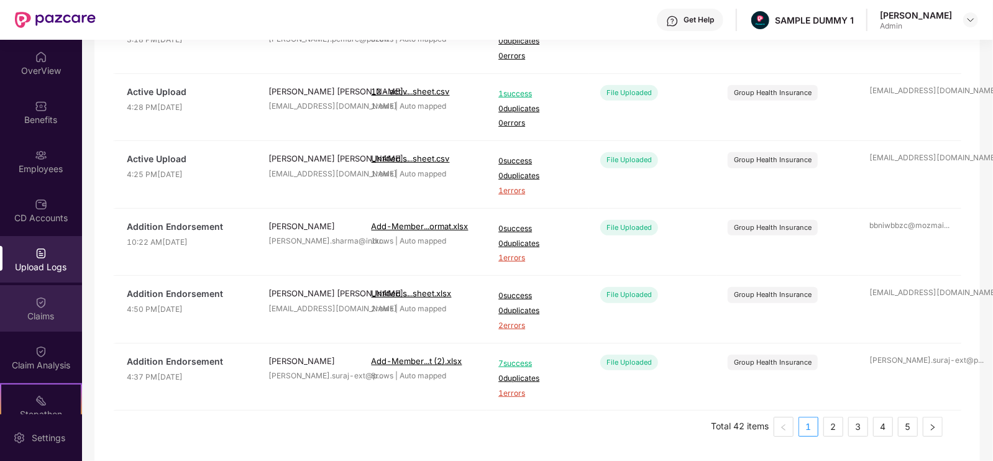
click at [39, 321] on div "Claims" at bounding box center [41, 316] width 82 height 12
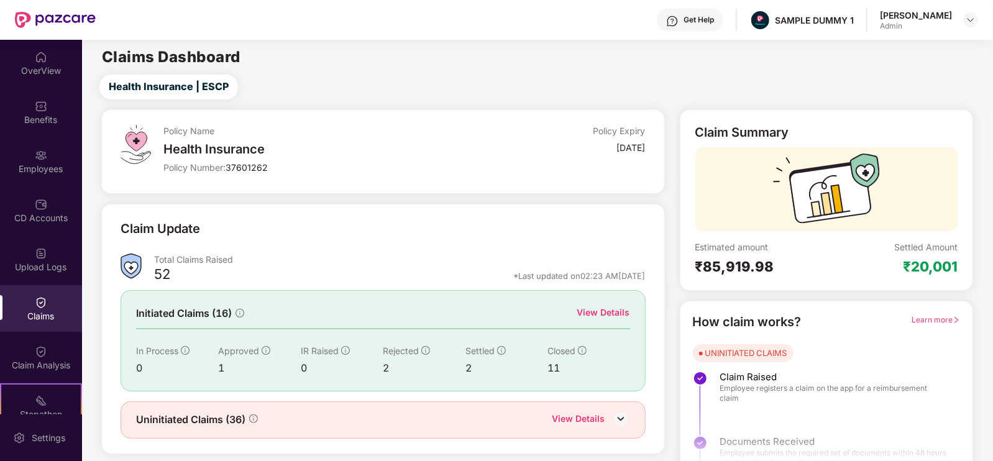
click at [25, 278] on div "Upload Logs" at bounding box center [41, 259] width 82 height 47
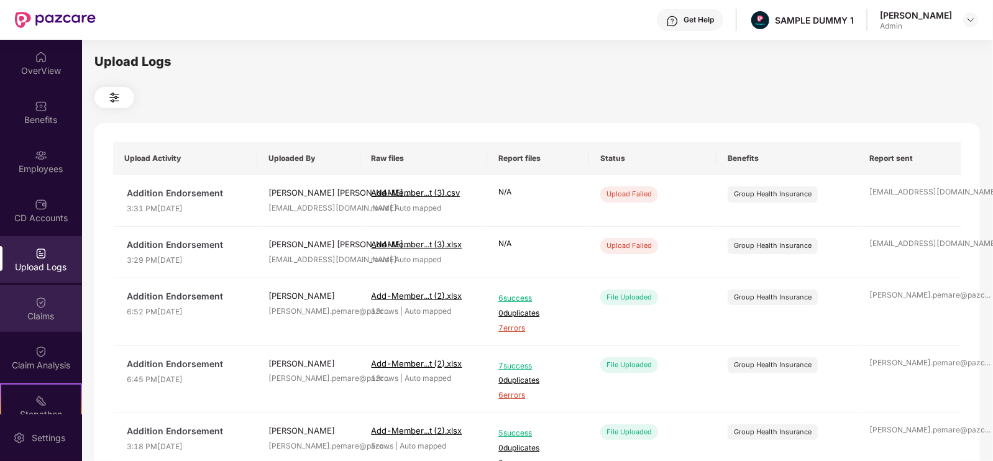
click at [40, 316] on div "Claims" at bounding box center [41, 316] width 82 height 12
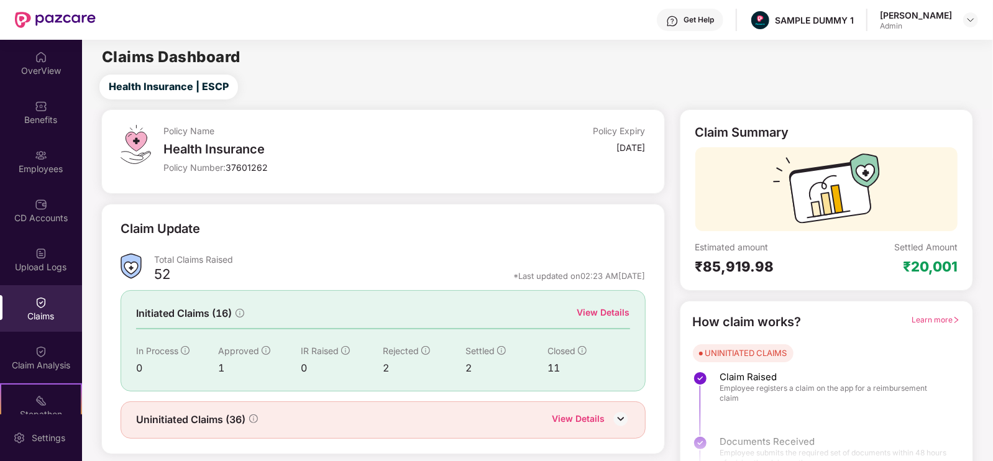
scroll to position [25, 0]
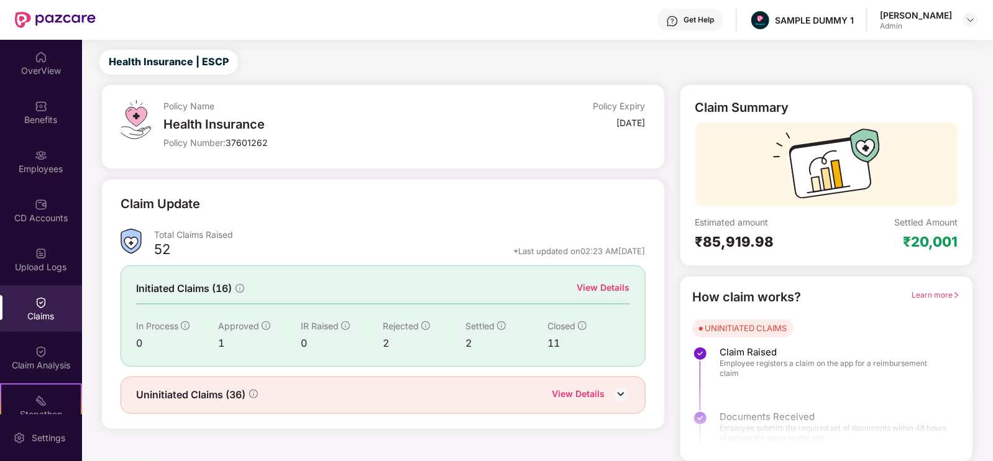
click at [589, 288] on div "View Details" at bounding box center [603, 288] width 53 height 14
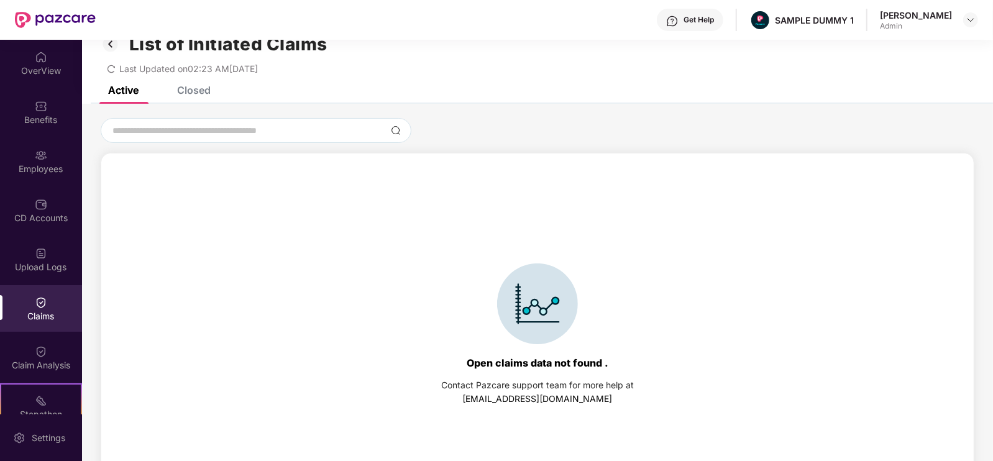
click at [201, 86] on div "Closed" at bounding box center [194, 90] width 34 height 12
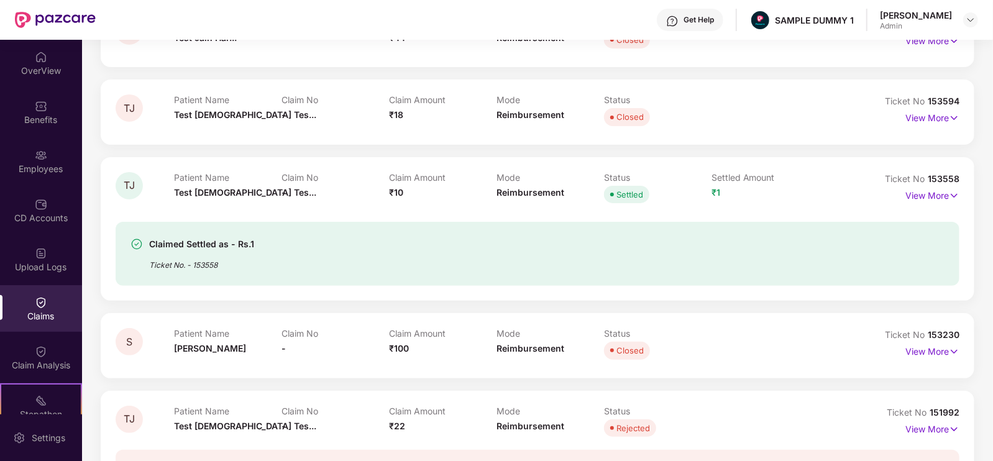
scroll to position [176, 0]
click at [942, 191] on p "View More" at bounding box center [933, 193] width 54 height 17
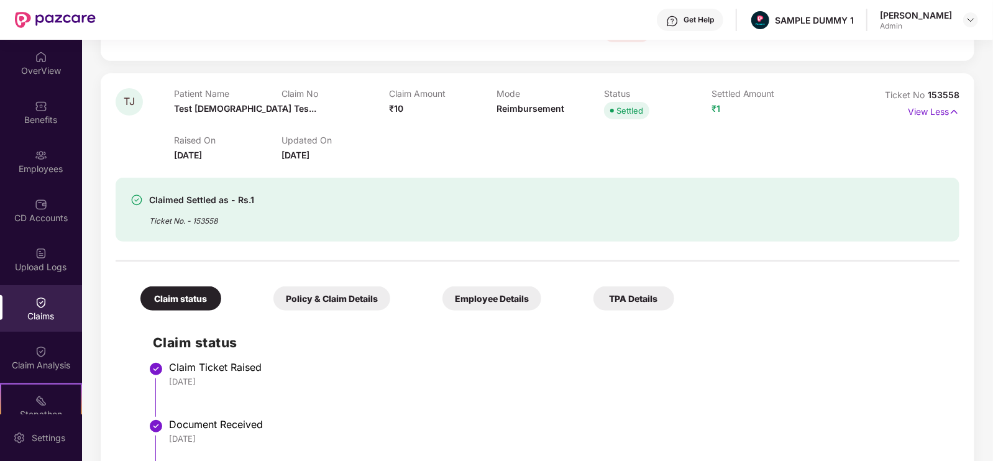
scroll to position [332, 0]
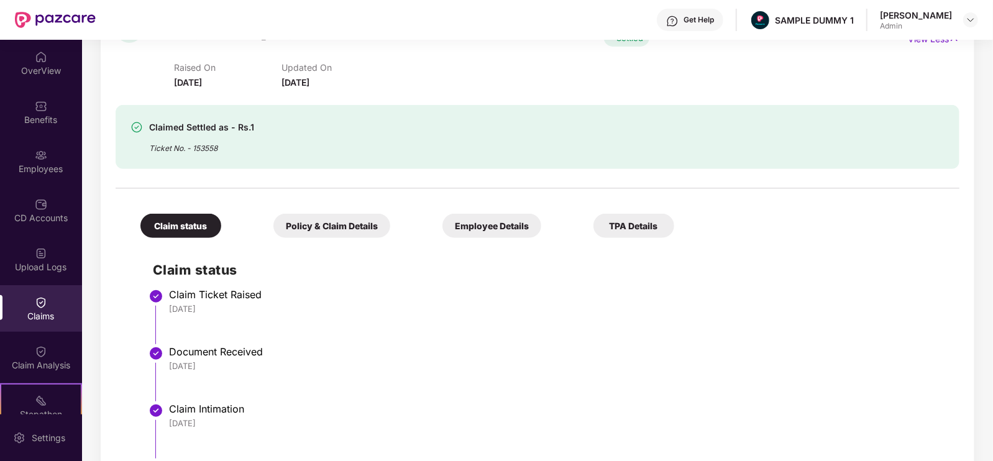
click at [289, 223] on div "Policy & Claim Details" at bounding box center [331, 226] width 117 height 24
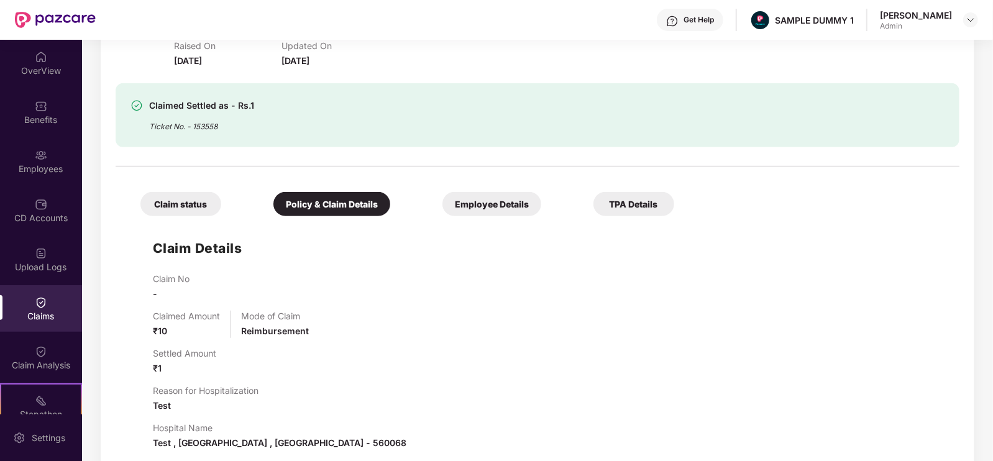
scroll to position [354, 0]
click at [443, 200] on div "Employee Details" at bounding box center [492, 203] width 99 height 24
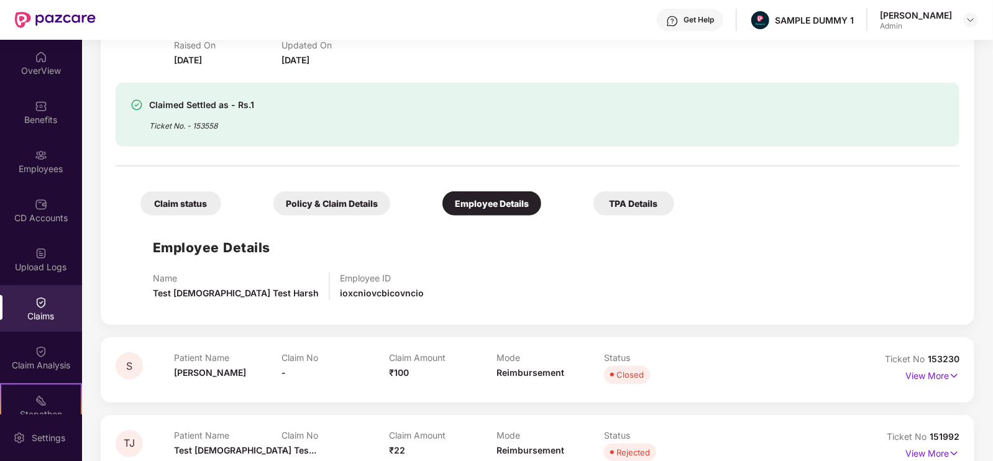
click at [594, 205] on div "TPA Details" at bounding box center [634, 203] width 81 height 24
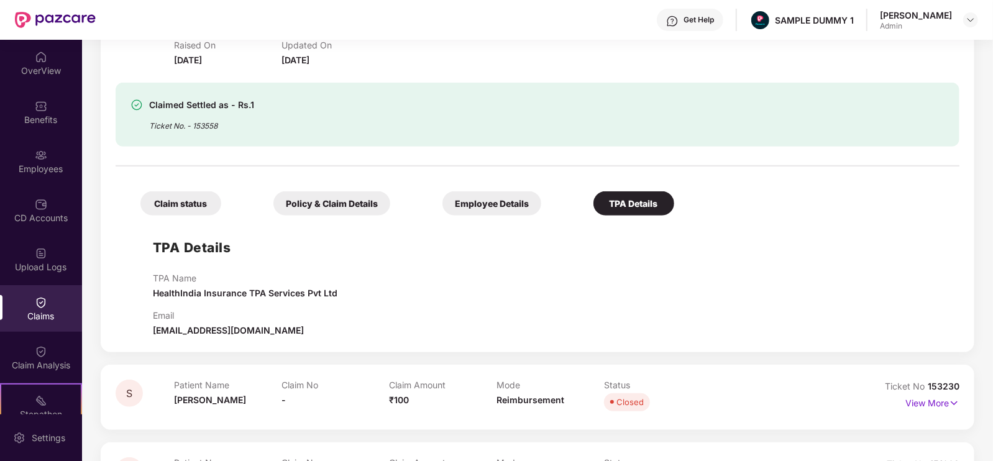
scroll to position [0, 0]
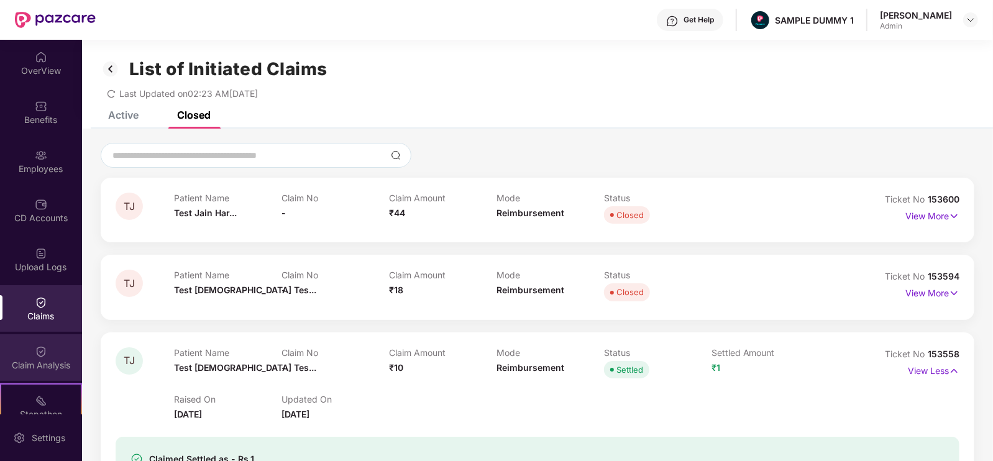
click at [60, 344] on div "Claim Analysis" at bounding box center [41, 357] width 82 height 47
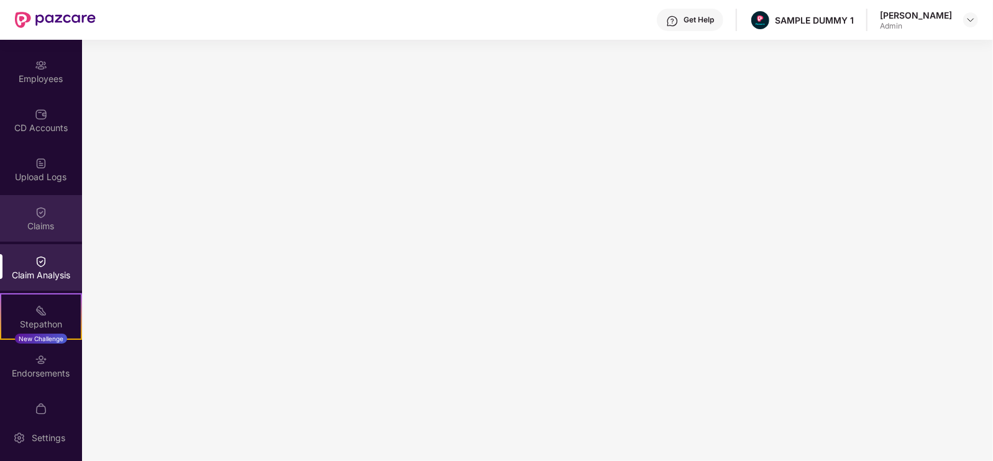
scroll to position [165, 0]
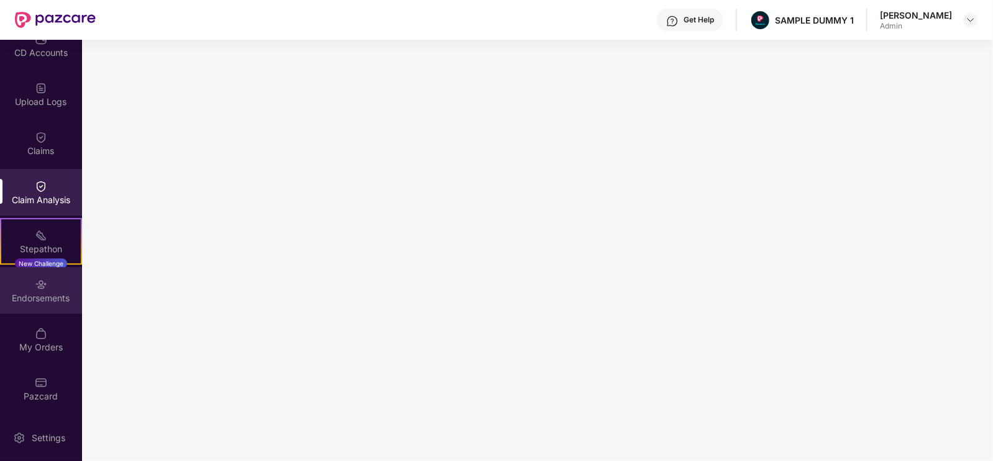
click at [31, 289] on div "Endorsements" at bounding box center [41, 290] width 82 height 47
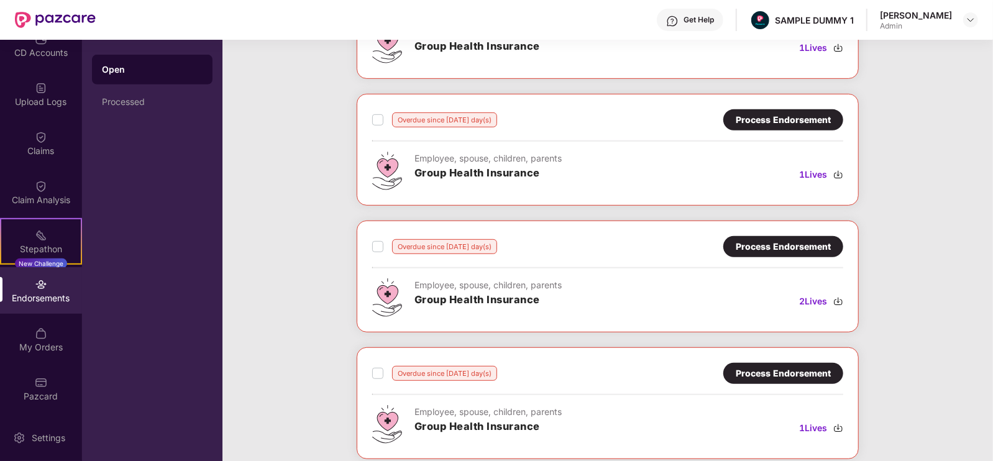
scroll to position [0, 0]
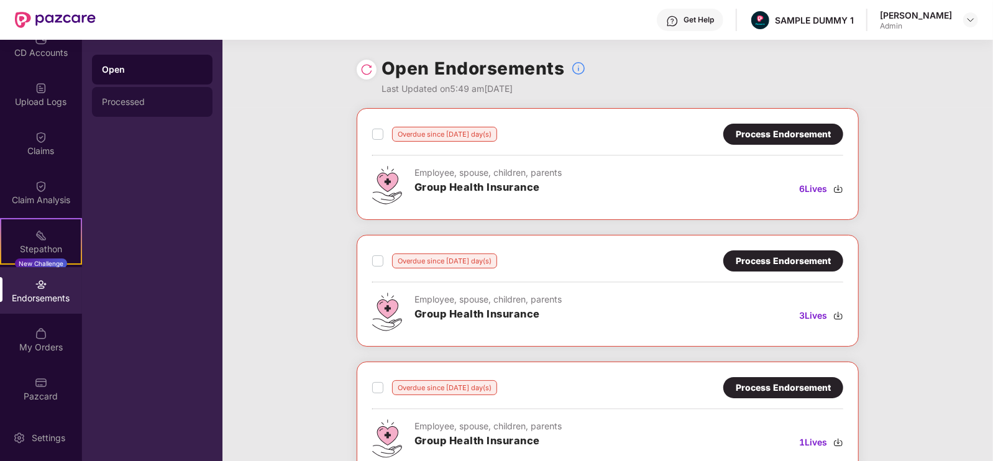
click at [168, 111] on div "Processed" at bounding box center [152, 102] width 121 height 30
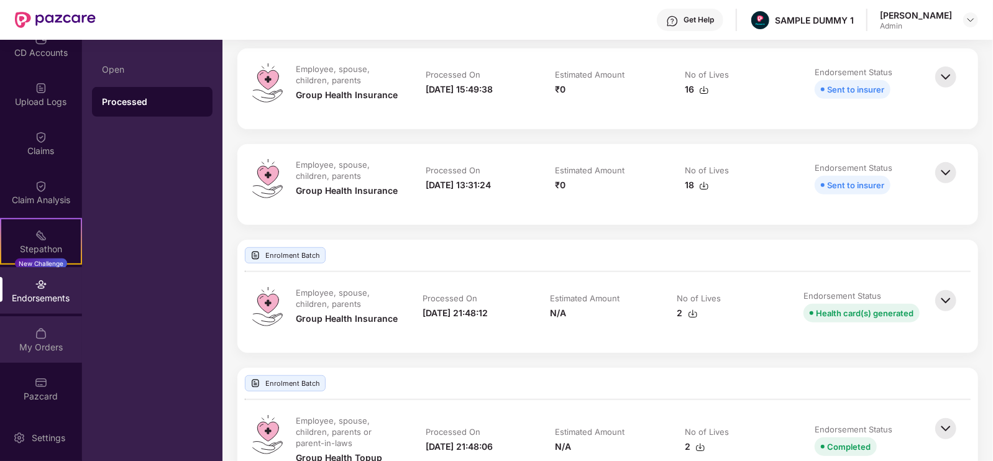
click at [53, 341] on div "My Orders" at bounding box center [41, 347] width 82 height 12
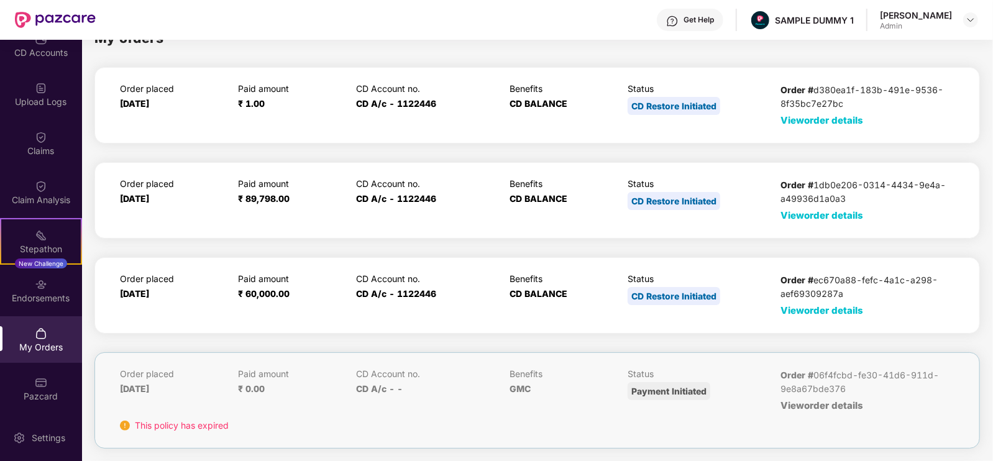
scroll to position [23, 0]
click at [808, 309] on span "View order details" at bounding box center [822, 312] width 83 height 12
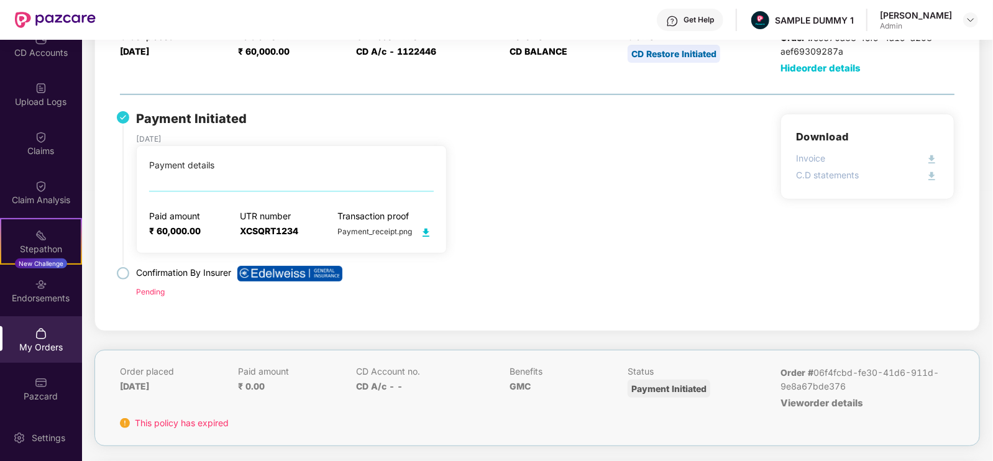
scroll to position [269, 0]
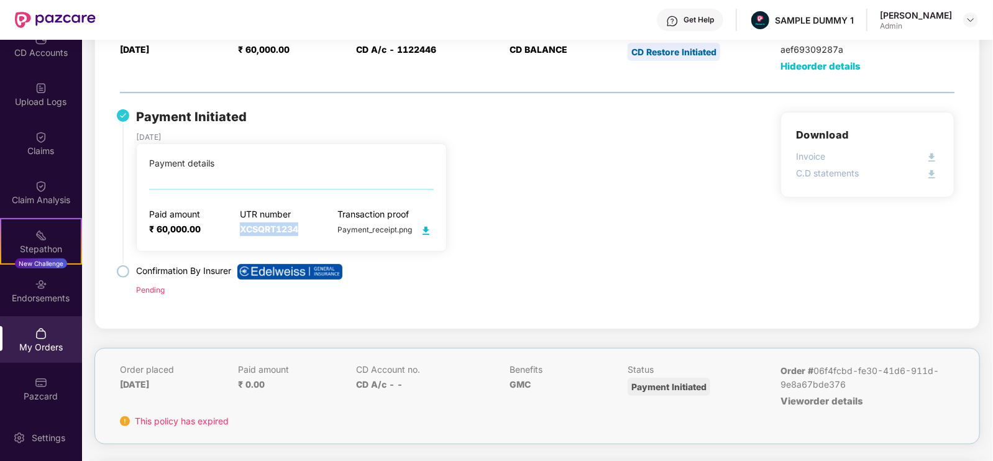
drag, startPoint x: 236, startPoint y: 231, endPoint x: 309, endPoint y: 224, distance: 73.0
click at [309, 224] on div "Paid amount ₹ 60,000.00 UTR number XCSQRT1234 Transaction proof Payment_receipt…" at bounding box center [291, 223] width 285 height 29
drag, startPoint x: 336, startPoint y: 230, endPoint x: 423, endPoint y: 229, distance: 87.6
click at [423, 229] on span "Payment_receipt.png" at bounding box center [386, 229] width 96 height 9
click at [612, 280] on div "Payment Initiated 07 July 2023 Payment details Paid amount ₹ 60,000.00 UTR numb…" at bounding box center [537, 212] width 835 height 201
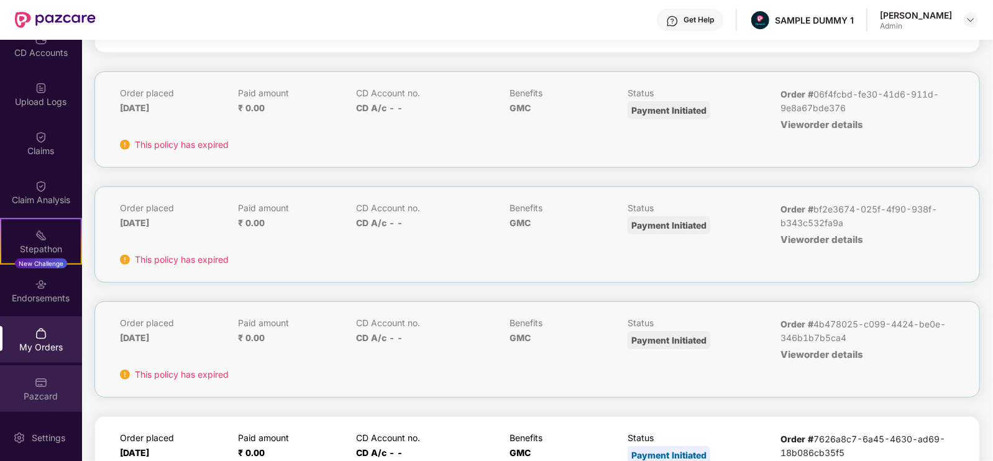
scroll to position [562, 0]
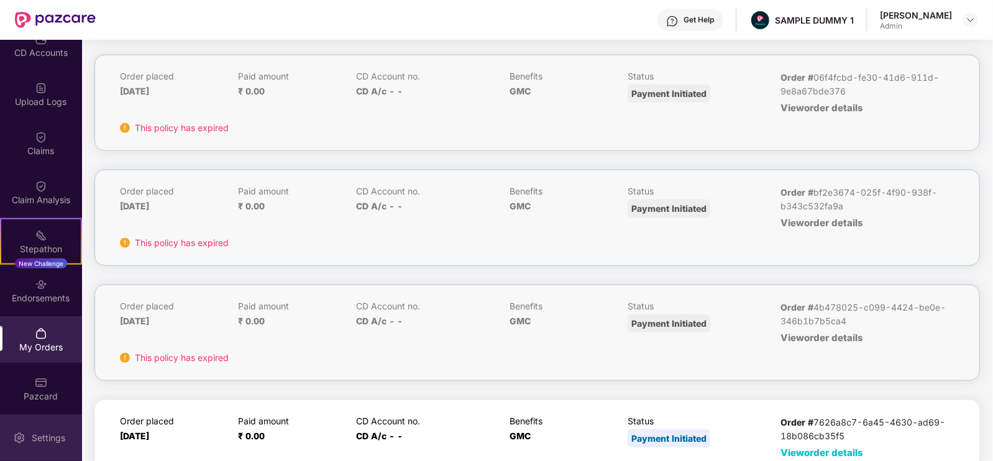
click at [50, 436] on div "Settings" at bounding box center [48, 438] width 41 height 12
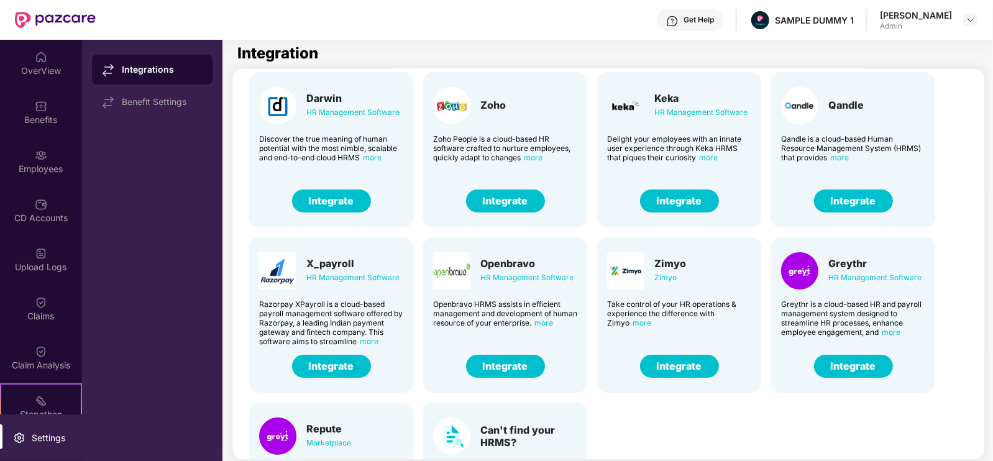
scroll to position [31, 0]
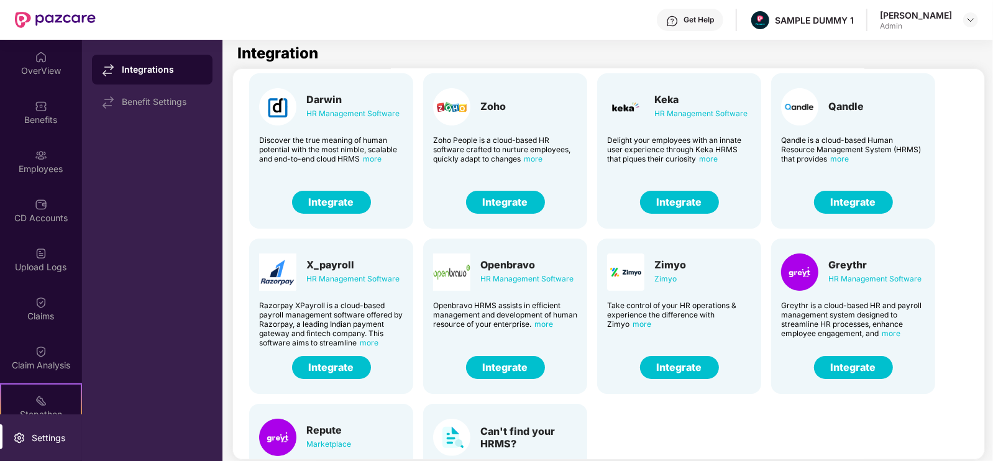
click at [714, 17] on div "Get Help" at bounding box center [699, 20] width 30 height 10
